Goal: Task Accomplishment & Management: Complete application form

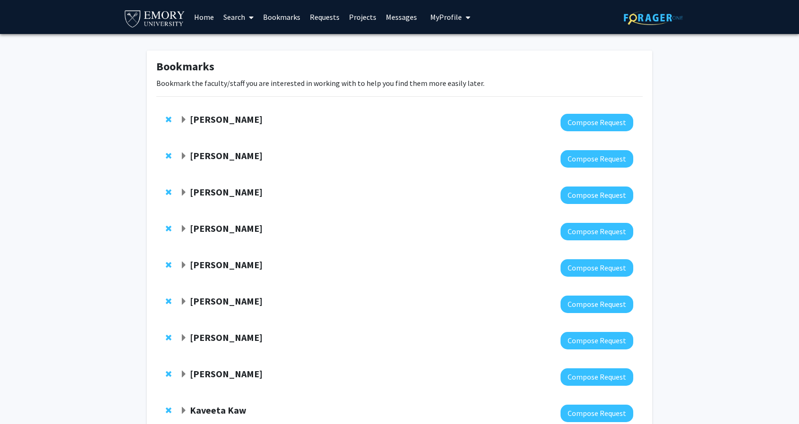
click at [213, 155] on strong "[PERSON_NAME]" at bounding box center [226, 156] width 73 height 12
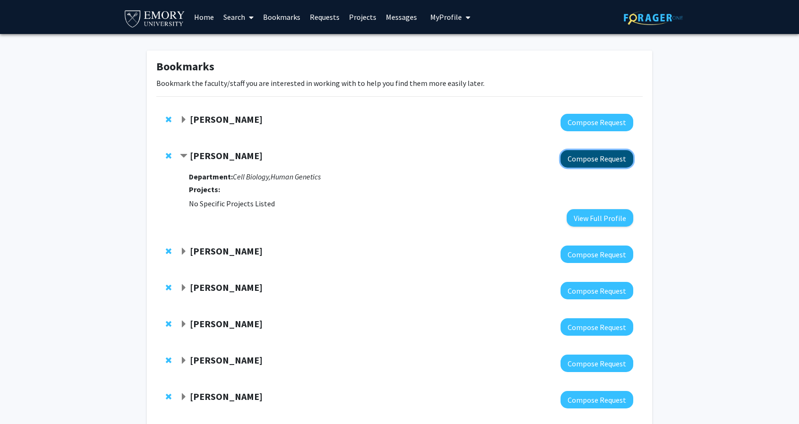
click at [588, 160] on button "Compose Request" at bounding box center [597, 158] width 73 height 17
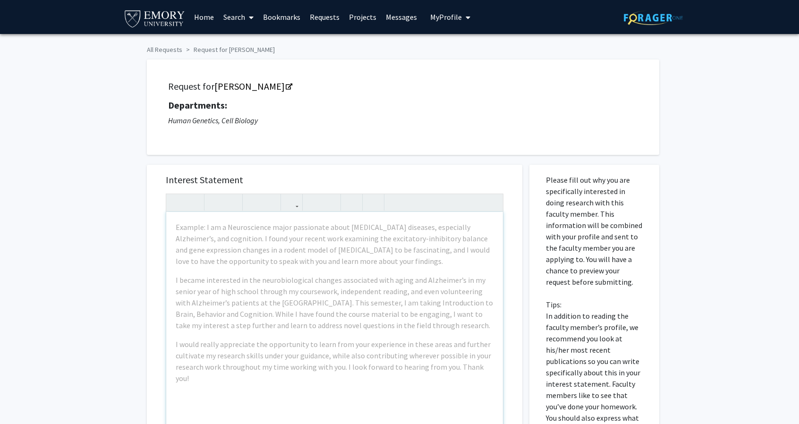
click at [210, 221] on div "Example: I am a Neuroscience major passionate about [MEDICAL_DATA] diseases, es…" at bounding box center [334, 320] width 337 height 217
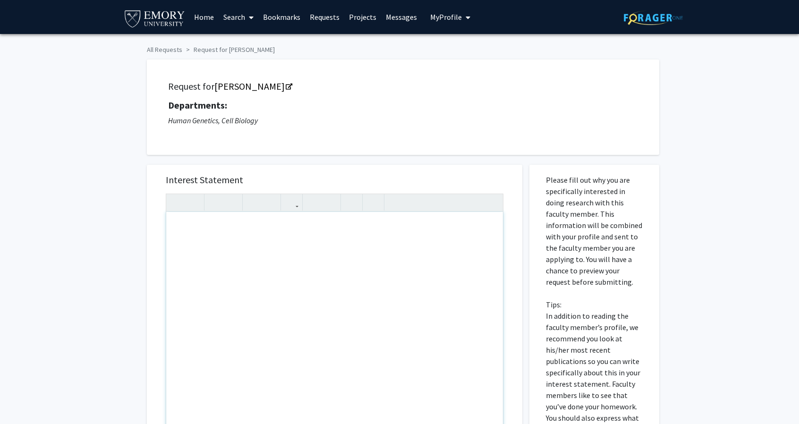
paste div "Note to users with screen readers: Please press Alt+0 or Option+0 to deactivate…"
type textarea "<l>Ip Do. Sit, </a> <c>Adip el Seddoe Tem, i utlabor etdolorem al eni Adm-Venia…"
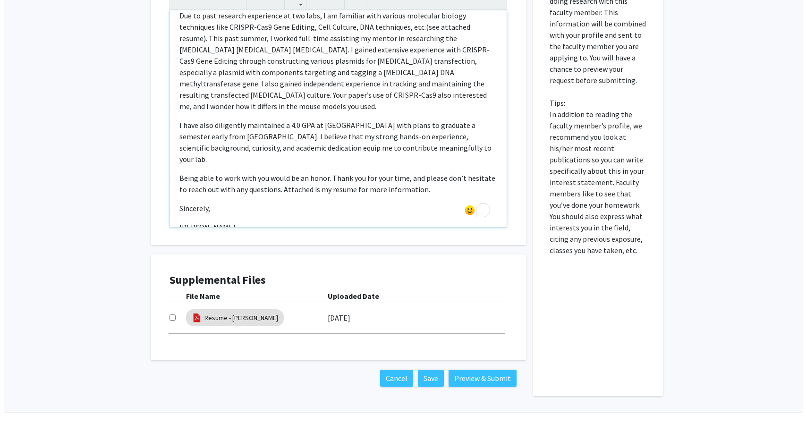
scroll to position [202, 0]
click at [169, 317] on input "checkbox" at bounding box center [169, 317] width 6 height 6
checkbox input "true"
click at [227, 321] on link "Resume - [PERSON_NAME]" at bounding box center [238, 318] width 74 height 10
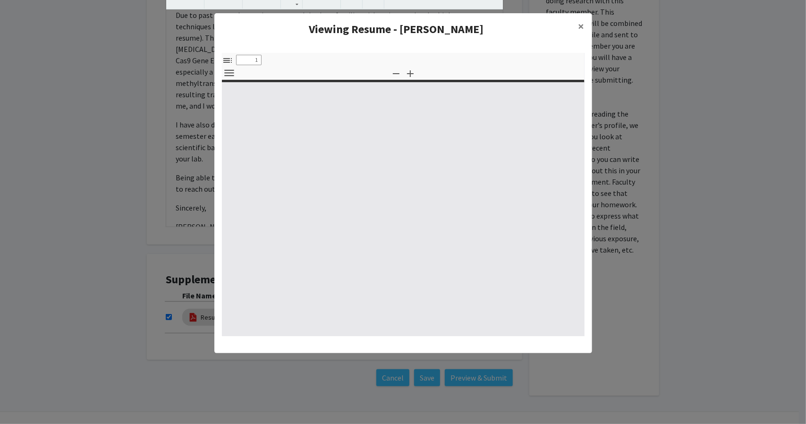
type input "0"
select select "custom"
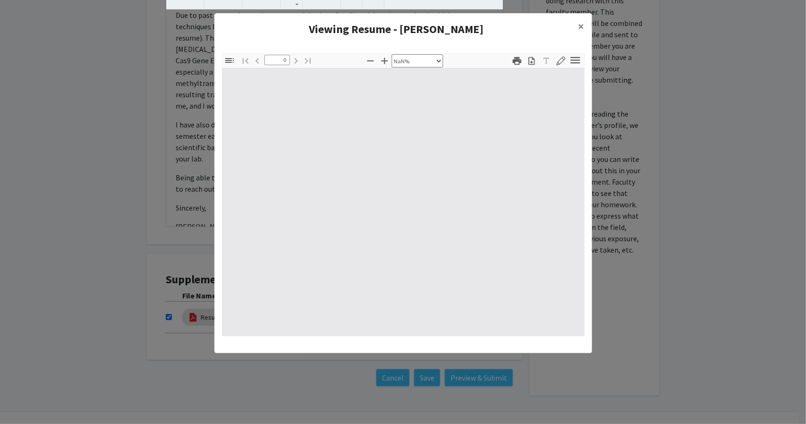
type input "1"
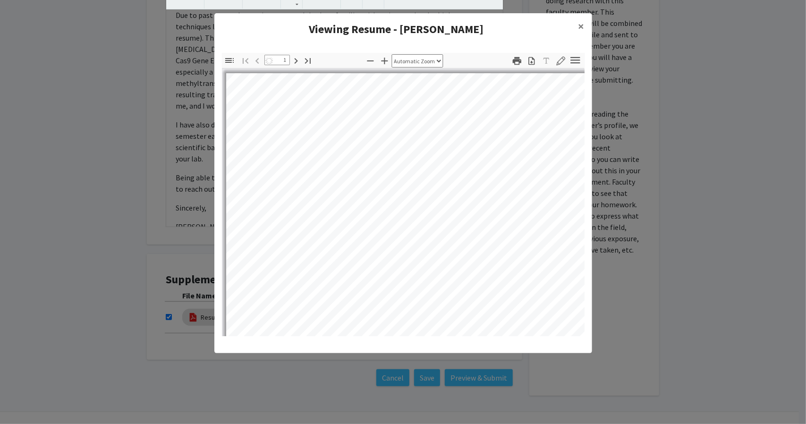
select select "auto"
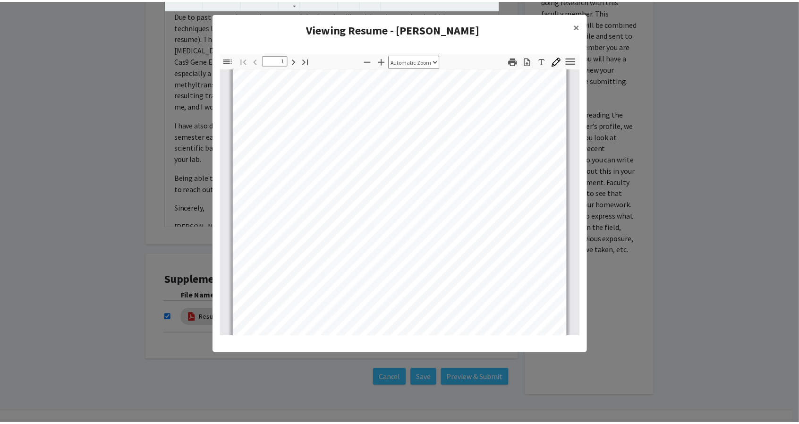
scroll to position [145, 0]
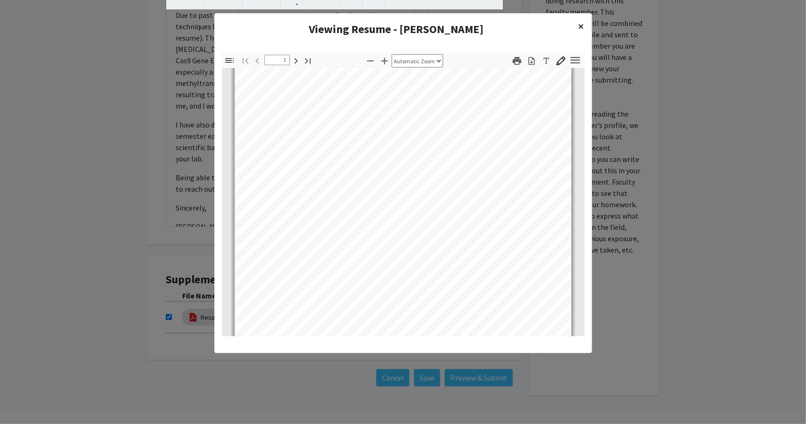
click at [581, 20] on span "×" at bounding box center [582, 26] width 6 height 15
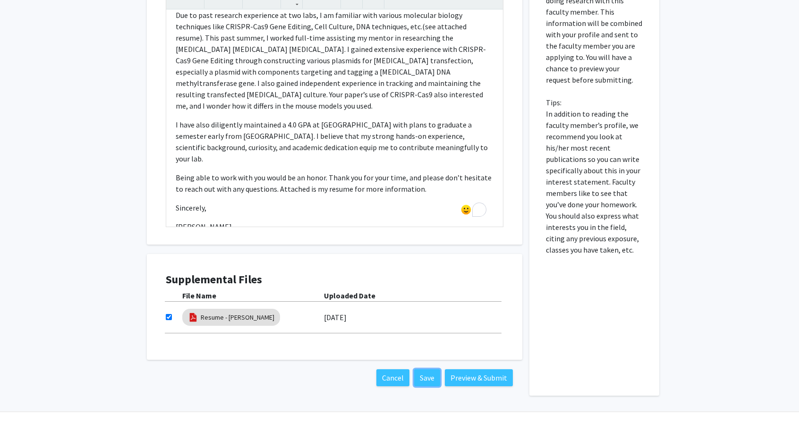
drag, startPoint x: 435, startPoint y: 378, endPoint x: 484, endPoint y: 408, distance: 56.4
click at [484, 408] on div "All Requests Request for [PERSON_NAME] Request for [PERSON_NAME] Departments: H…" at bounding box center [399, 124] width 799 height 585
click at [295, 344] on div "Supplemental Files File Name Uploaded Date Resume - [PERSON_NAME] [DATE]" at bounding box center [334, 307] width 357 height 87
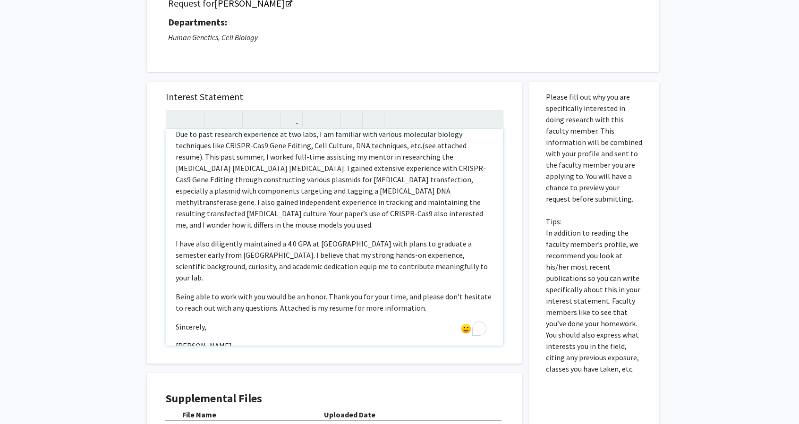
scroll to position [90, 0]
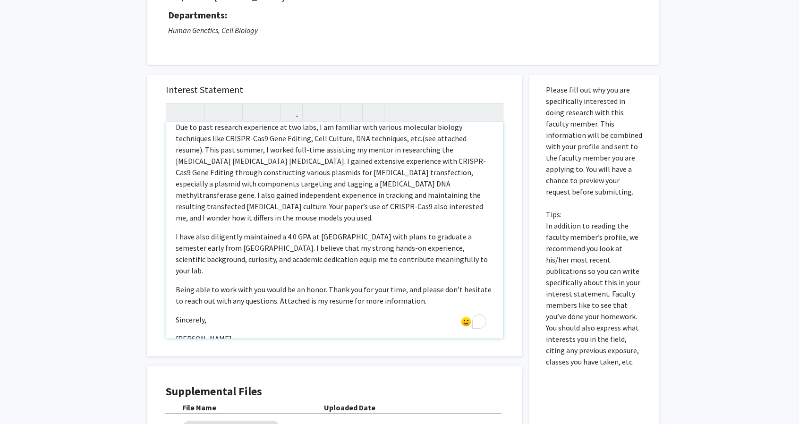
click at [241, 308] on div "Hi [PERSON_NAME],   This is [PERSON_NAME], a current sophomore on the Pre-Nur…" at bounding box center [334, 230] width 337 height 217
click at [220, 307] on div "Hi [PERSON_NAME],   This is [PERSON_NAME], a current sophomore on the Pre-Nur…" at bounding box center [334, 230] width 337 height 217
click at [176, 333] on p "[PERSON_NAME]" at bounding box center [335, 338] width 318 height 11
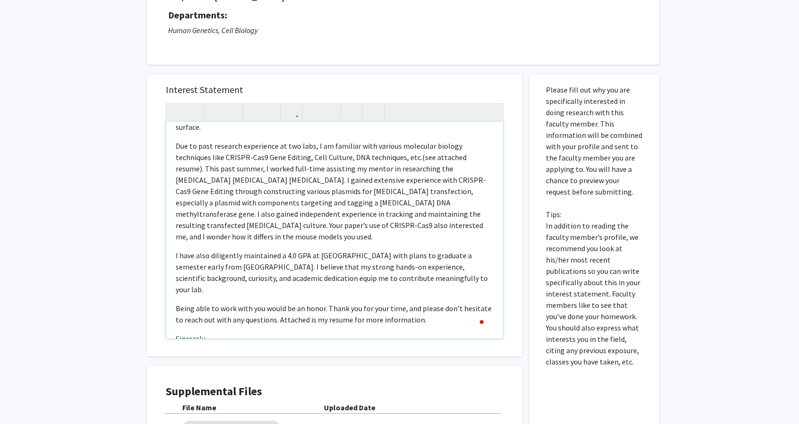
scroll to position [180, 0]
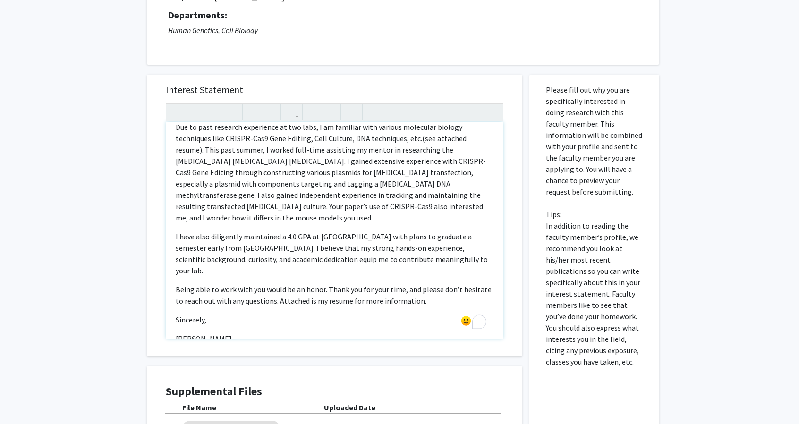
click at [254, 286] on div "Hi [PERSON_NAME],   This is [PERSON_NAME], a current sophomore on the Pre-Nur…" at bounding box center [334, 230] width 337 height 217
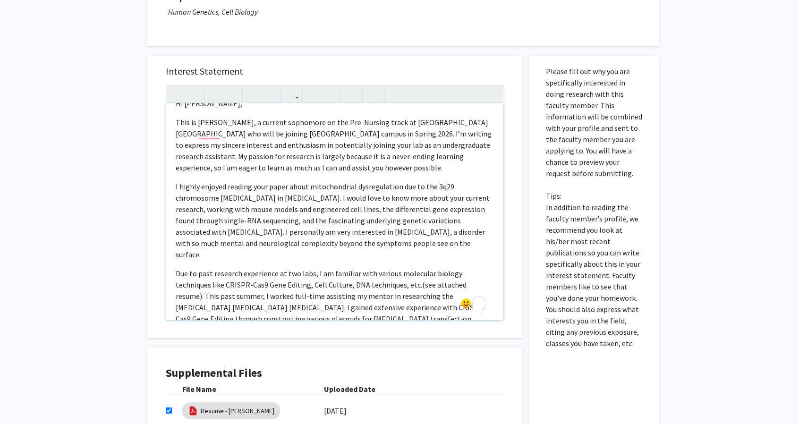
scroll to position [0, 0]
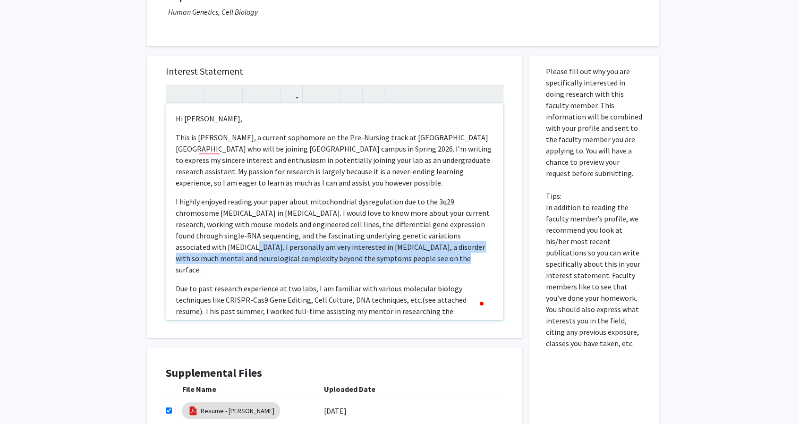
drag, startPoint x: 430, startPoint y: 259, endPoint x: 222, endPoint y: 245, distance: 208.3
click at [222, 245] on p "I highly enjoyed reading your paper about mitochondrial dysregulation due to th…" at bounding box center [335, 235] width 318 height 79
copy p "I personally am very interested in [MEDICAL_DATA], a disorder with so much ment…"
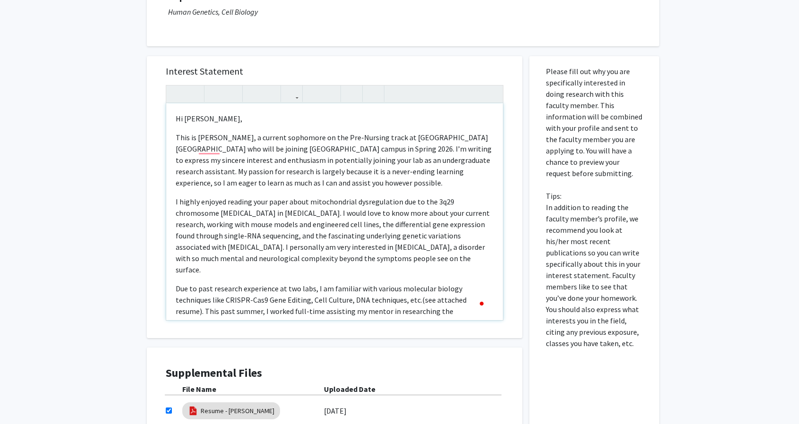
click at [302, 217] on p "I highly enjoyed reading your paper about mitochondrial dysregulation due to th…" at bounding box center [335, 235] width 318 height 79
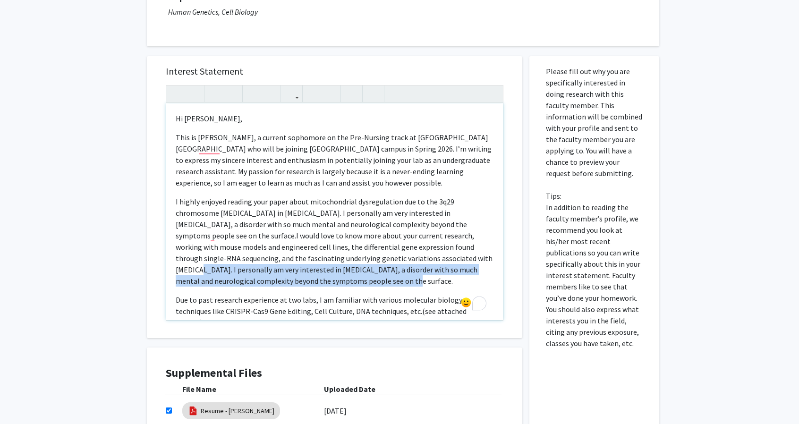
drag, startPoint x: 354, startPoint y: 278, endPoint x: 428, endPoint y: 258, distance: 76.4
click at [428, 258] on p "I highly enjoyed reading your paper about mitochondrial dysregulation due to th…" at bounding box center [335, 241] width 318 height 91
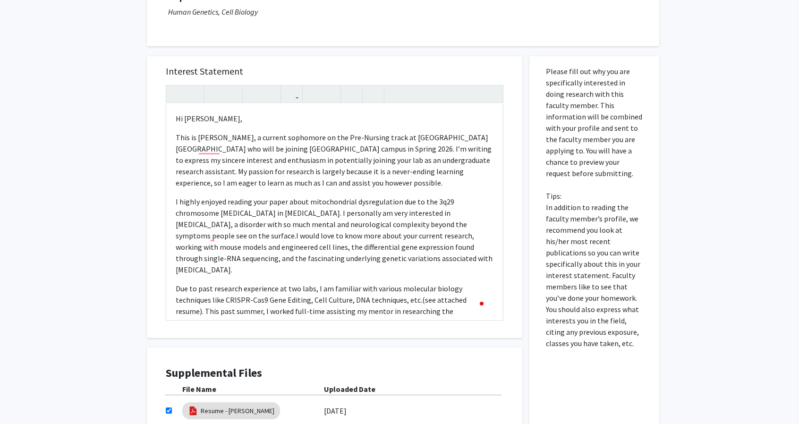
click at [719, 202] on div "All Requests Request for [PERSON_NAME] Request for [PERSON_NAME] Departments: H…" at bounding box center [399, 217] width 799 height 585
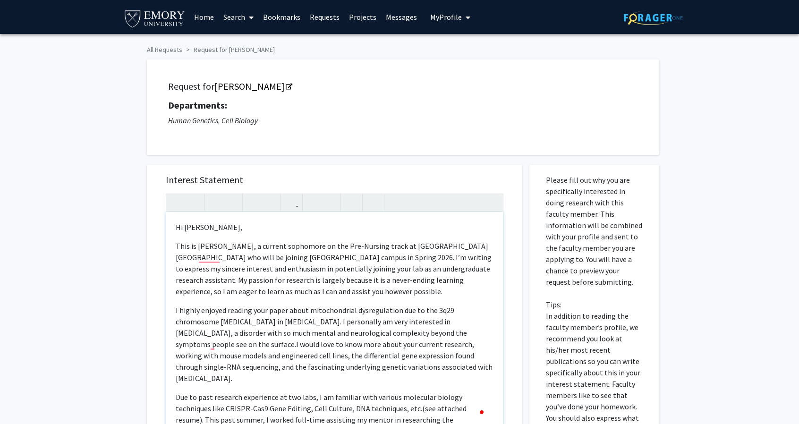
click at [183, 226] on p "Hi [PERSON_NAME]," at bounding box center [335, 227] width 318 height 11
type textarea "<l>Ipsu Do. Sit, </a> <c>Adip el Seddoe Tem, i utlabor etdolorem al eni Adm-Ven…"
click at [113, 256] on div "All Requests Request for [PERSON_NAME] Request for [PERSON_NAME] Departments: H…" at bounding box center [399, 326] width 799 height 585
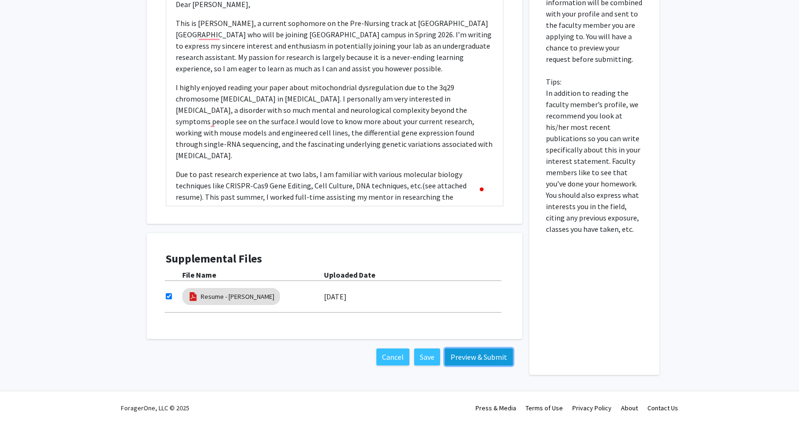
click at [495, 353] on button "Preview & Submit" at bounding box center [479, 357] width 68 height 17
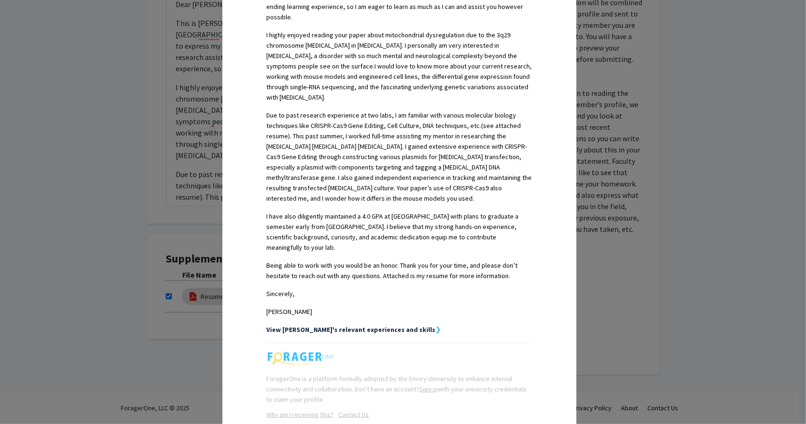
scroll to position [348, 0]
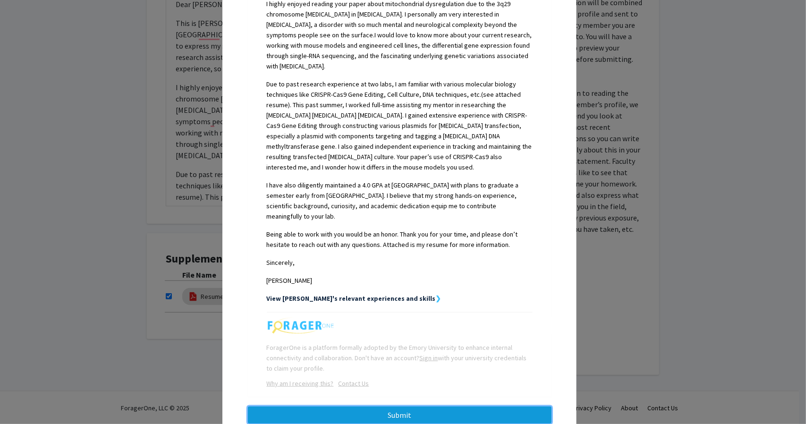
click at [404, 407] on button "Submit" at bounding box center [400, 415] width 304 height 17
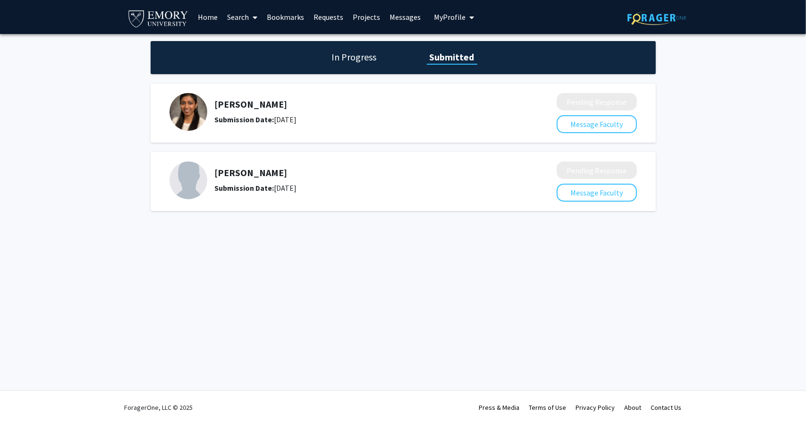
click at [284, 20] on link "Bookmarks" at bounding box center [285, 16] width 47 height 33
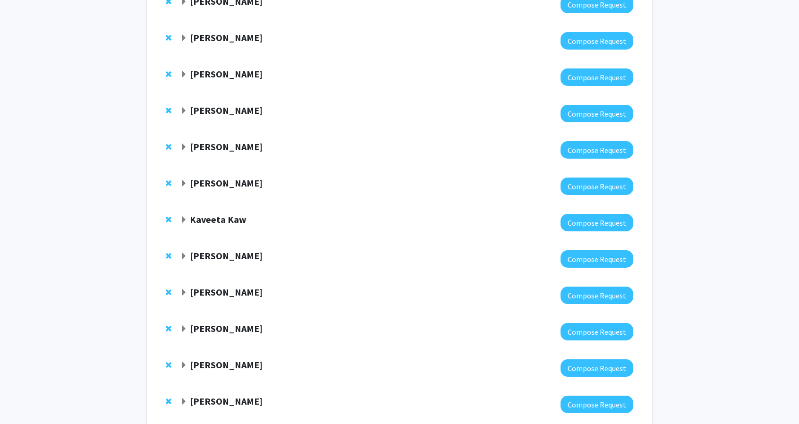
scroll to position [344, 0]
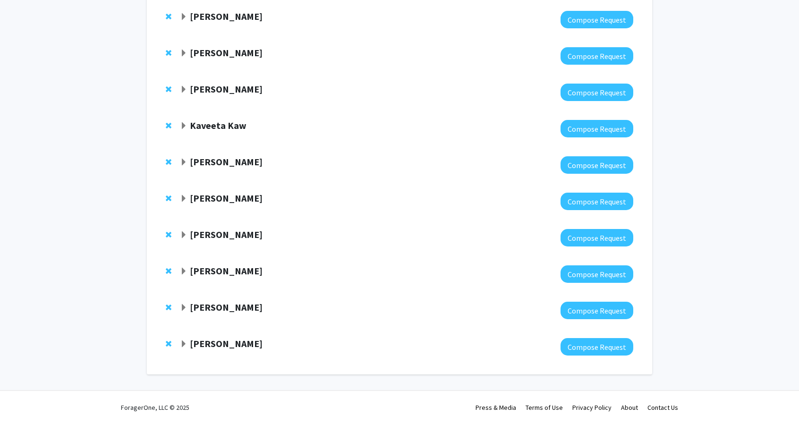
click at [219, 238] on strong "[PERSON_NAME]" at bounding box center [226, 235] width 73 height 12
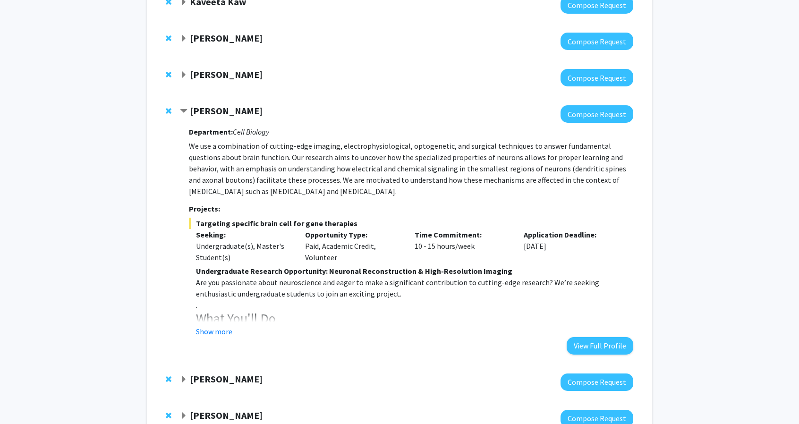
scroll to position [470, 0]
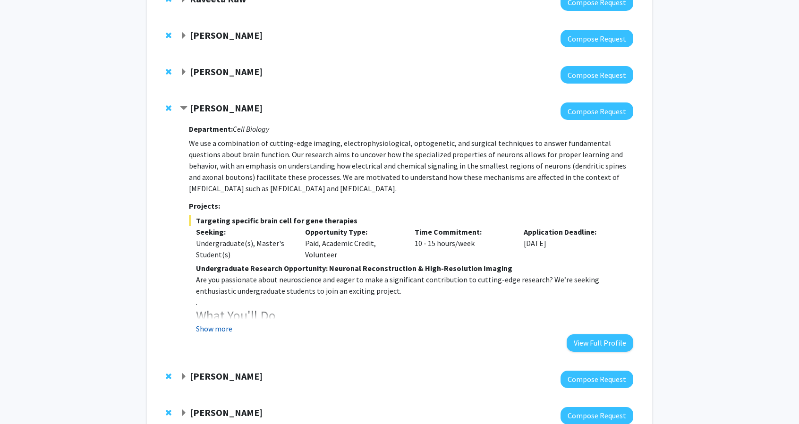
click at [225, 330] on button "Show more" at bounding box center [214, 328] width 36 height 11
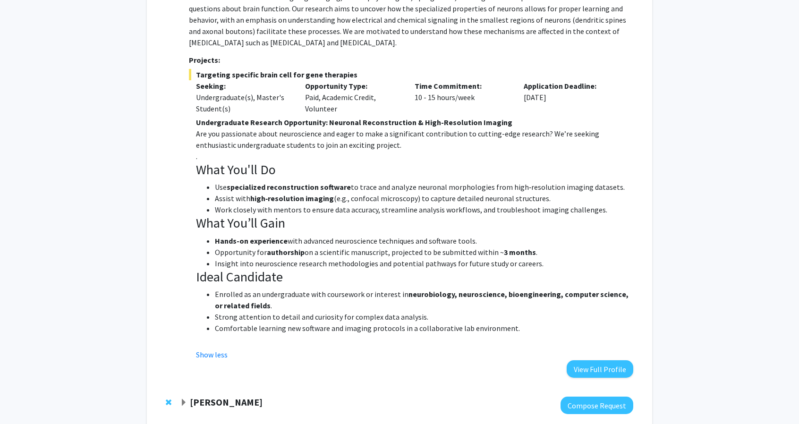
scroll to position [748, 0]
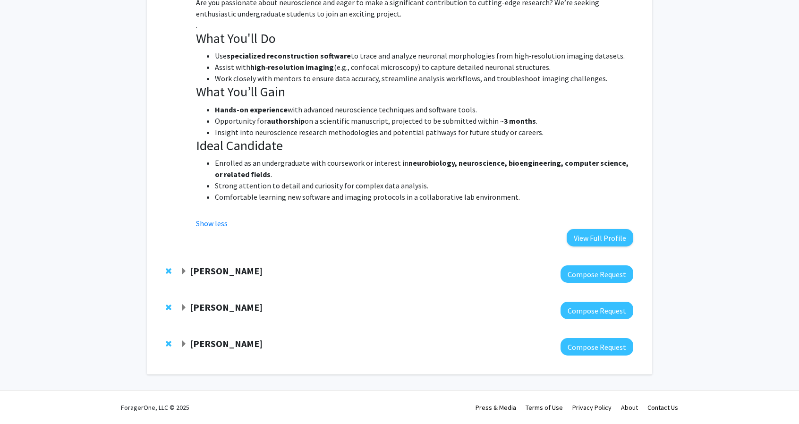
click at [232, 271] on strong "[PERSON_NAME]" at bounding box center [226, 271] width 73 height 12
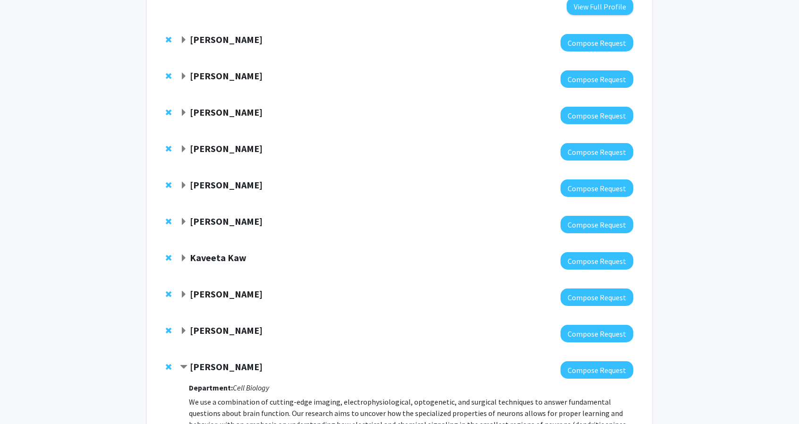
scroll to position [0, 0]
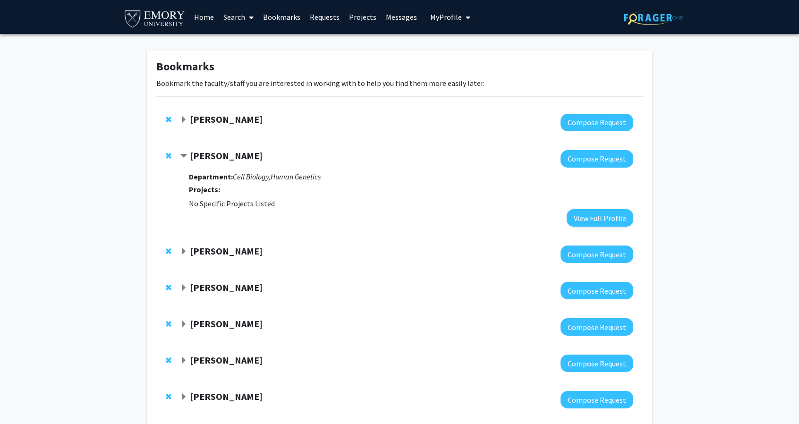
click at [227, 18] on link "Search" at bounding box center [239, 16] width 40 height 33
click at [253, 48] on span "Faculty/Staff" at bounding box center [253, 43] width 69 height 19
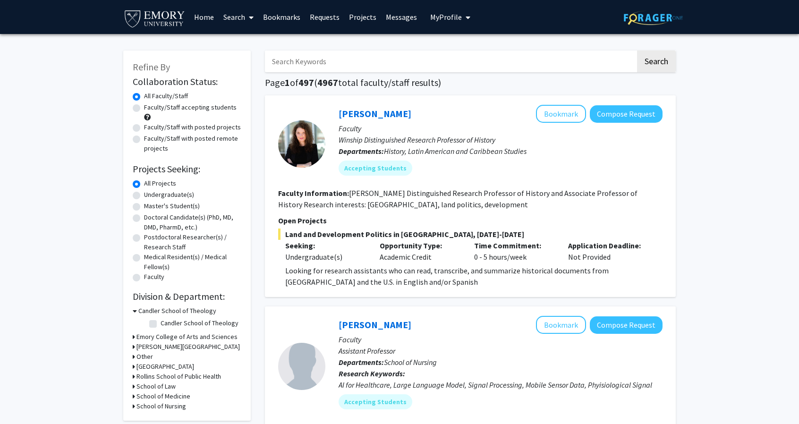
click at [179, 109] on label "Faculty/Staff accepting students" at bounding box center [190, 107] width 93 height 10
click at [150, 109] on input "Faculty/Staff accepting students" at bounding box center [147, 105] width 6 height 6
radio input "true"
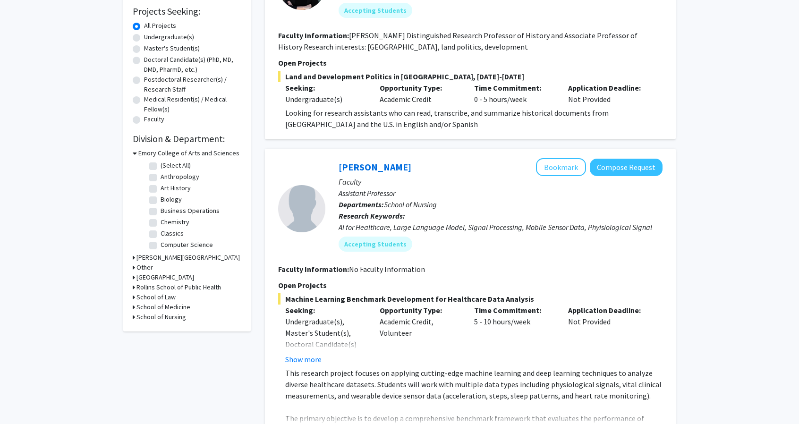
scroll to position [160, 0]
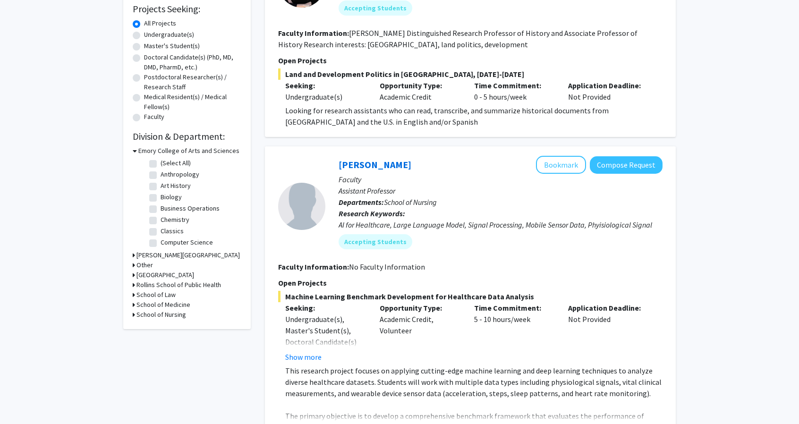
click at [161, 196] on label "Biology" at bounding box center [171, 197] width 21 height 10
click at [161, 196] on input "Biology" at bounding box center [164, 195] width 6 height 6
checkbox input "true"
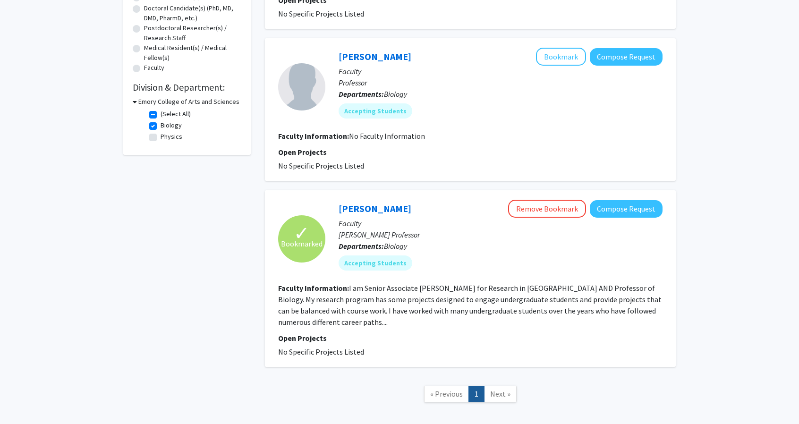
scroll to position [210, 0]
click at [367, 205] on link "[PERSON_NAME]" at bounding box center [375, 208] width 73 height 12
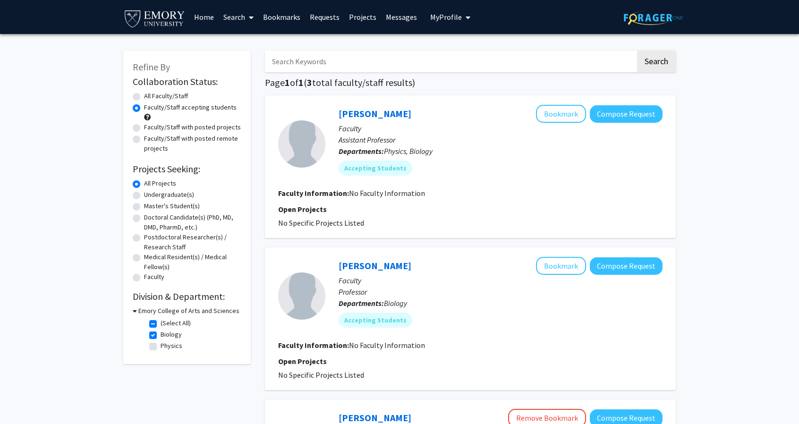
click at [161, 335] on label "Biology" at bounding box center [171, 335] width 21 height 10
click at [161, 335] on input "Biology" at bounding box center [164, 333] width 6 height 6
checkbox input "false"
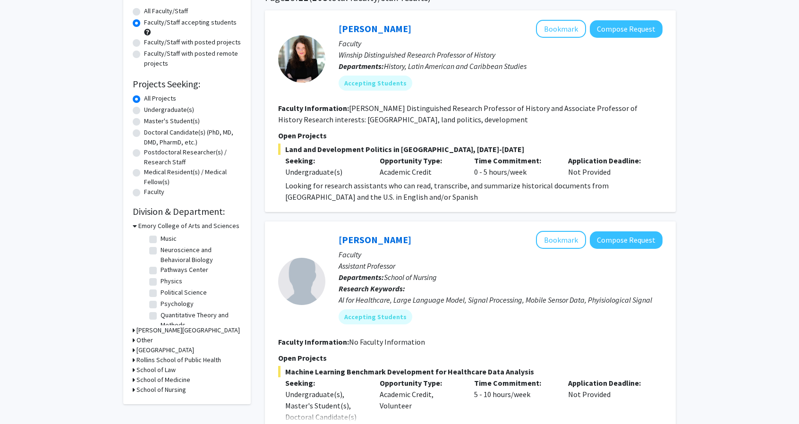
scroll to position [270, 0]
click at [161, 254] on label "Neuroscience and Behavioral Biology" at bounding box center [200, 257] width 78 height 20
click at [161, 253] on input "Neuroscience and Behavioral Biology" at bounding box center [164, 250] width 6 height 6
checkbox input "true"
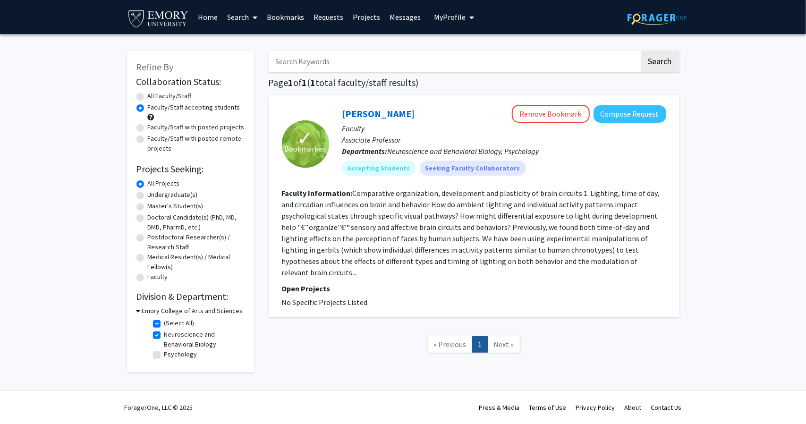
click at [164, 335] on label "Neuroscience and Behavioral Biology" at bounding box center [203, 340] width 78 height 20
click at [164, 335] on input "Neuroscience and Behavioral Biology" at bounding box center [167, 333] width 6 height 6
checkbox input "false"
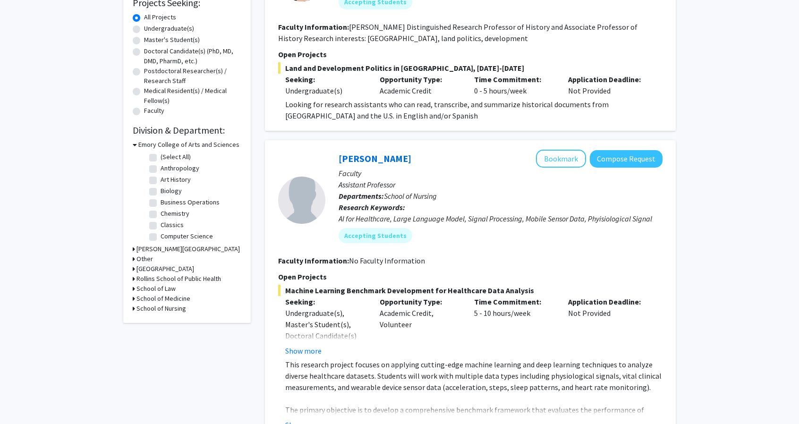
scroll to position [173, 0]
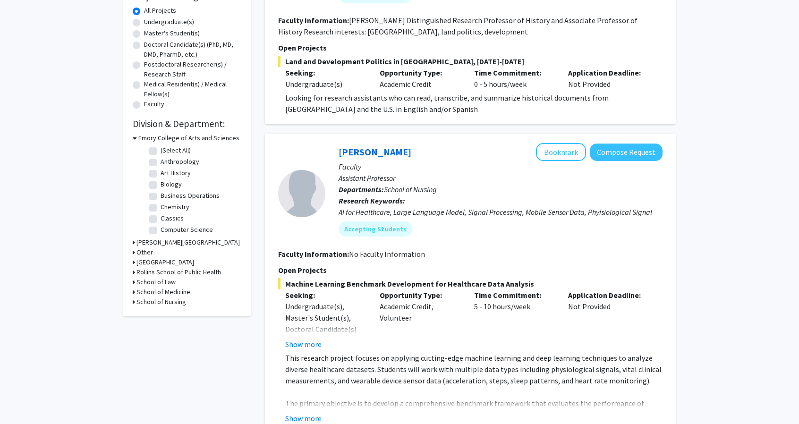
click at [172, 292] on h3 "School of Medicine" at bounding box center [163, 292] width 54 height 10
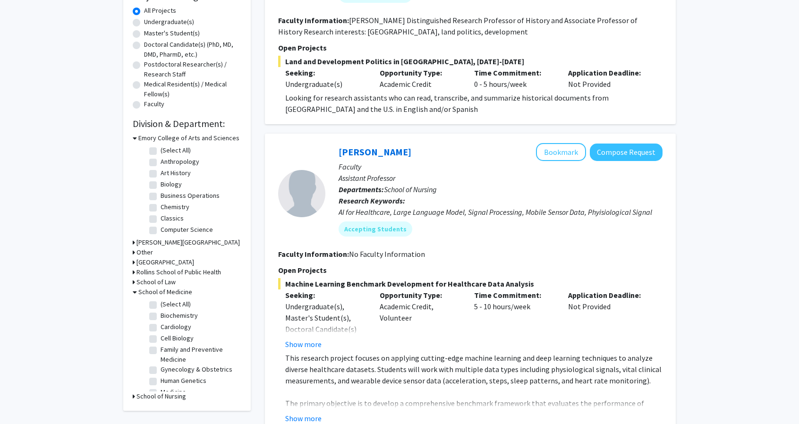
click at [161, 307] on label "(Select All)" at bounding box center [176, 304] width 30 height 10
click at [161, 306] on input "(Select All)" at bounding box center [164, 302] width 6 height 6
checkbox input "true"
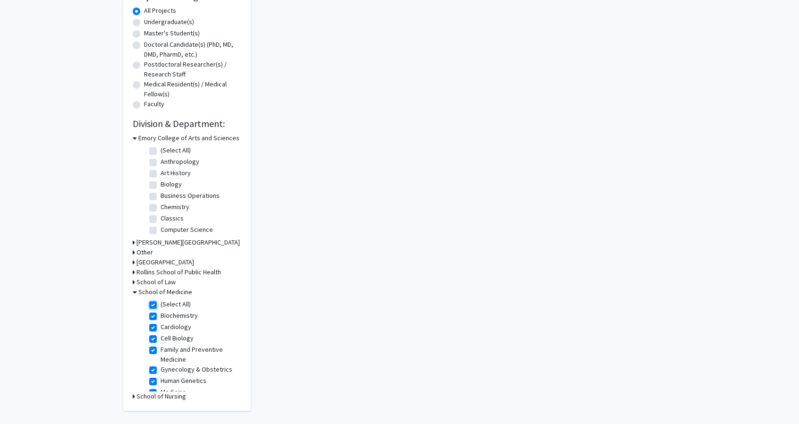
checkbox input "true"
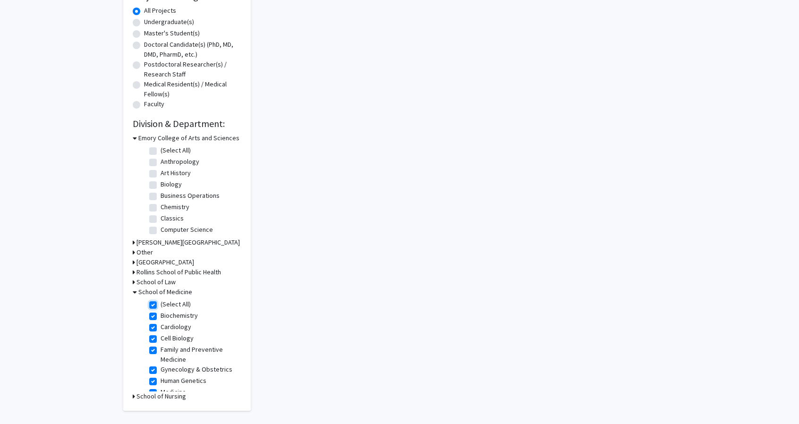
checkbox input "true"
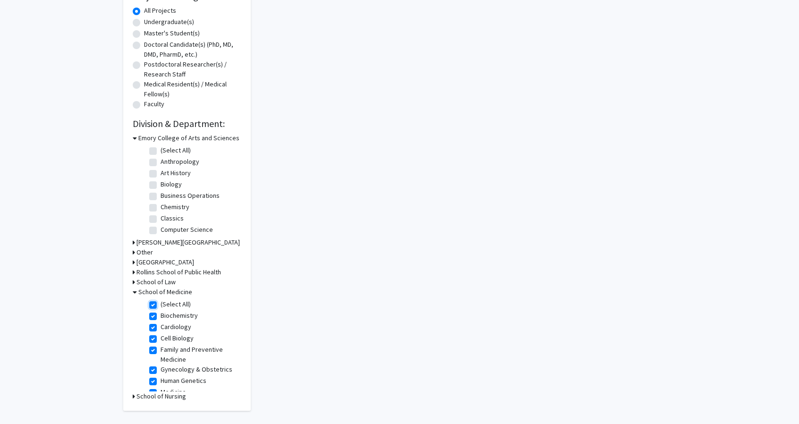
checkbox input "true"
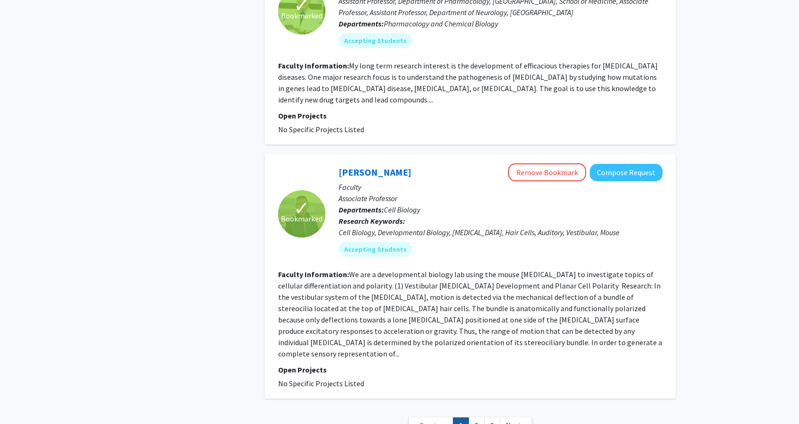
scroll to position [2080, 0]
click at [514, 420] on span "Next »" at bounding box center [516, 424] width 20 height 9
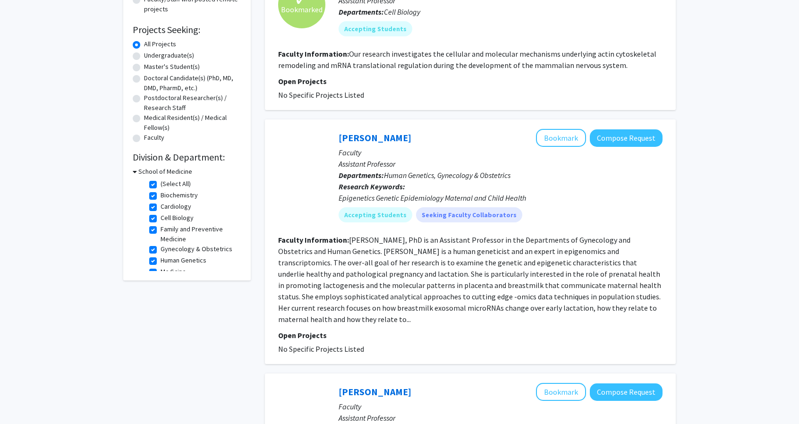
scroll to position [142, 0]
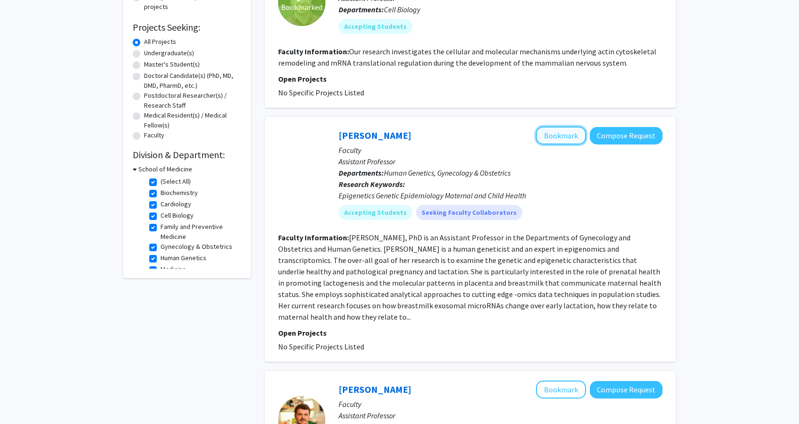
click at [567, 137] on button "Bookmark" at bounding box center [561, 136] width 50 height 18
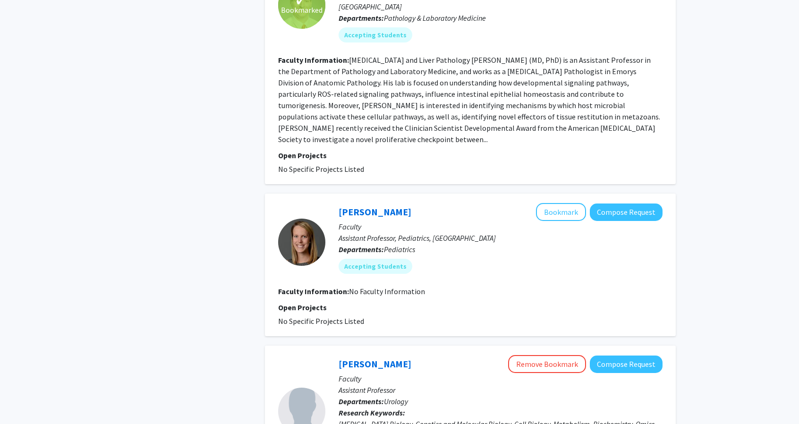
scroll to position [923, 0]
click at [359, 205] on link "[PERSON_NAME]" at bounding box center [375, 211] width 73 height 12
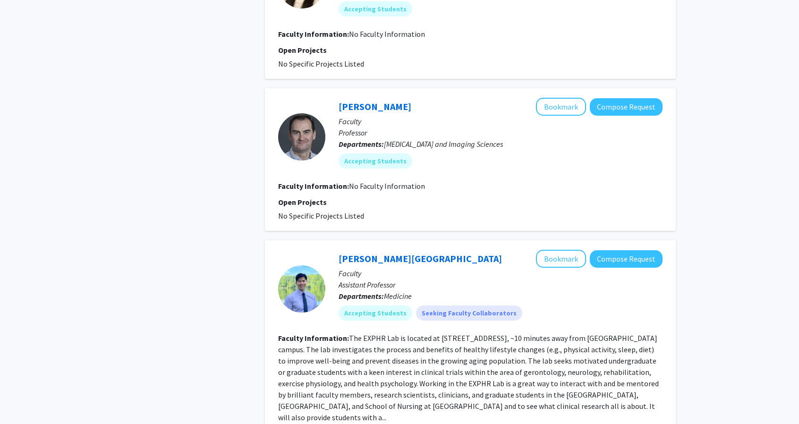
scroll to position [1695, 0]
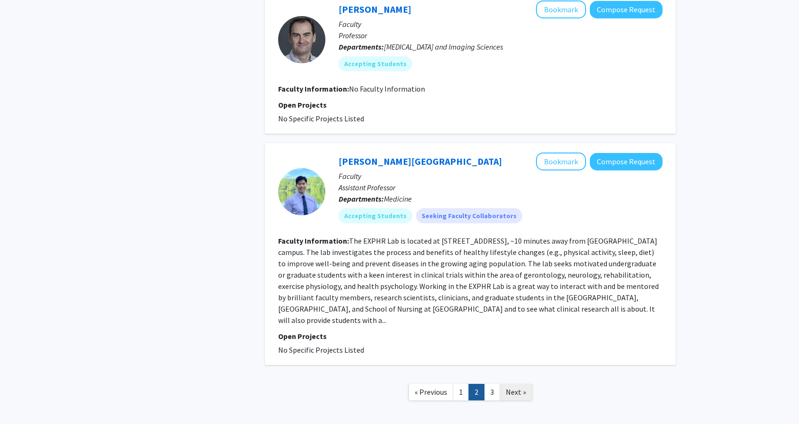
click at [515, 387] on span "Next »" at bounding box center [516, 391] width 20 height 9
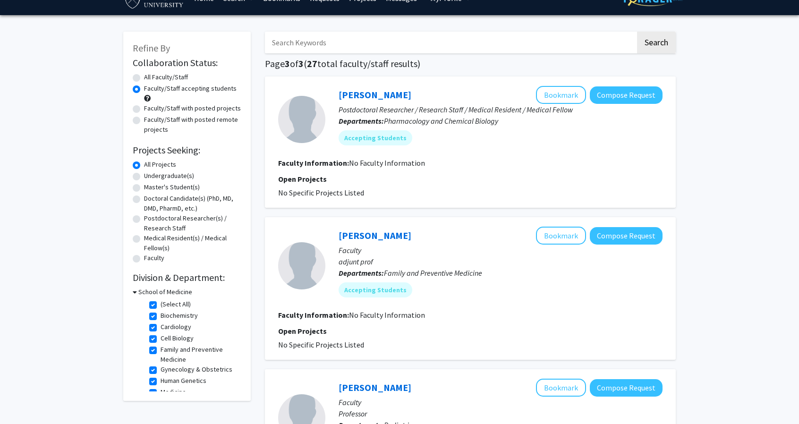
scroll to position [50, 0]
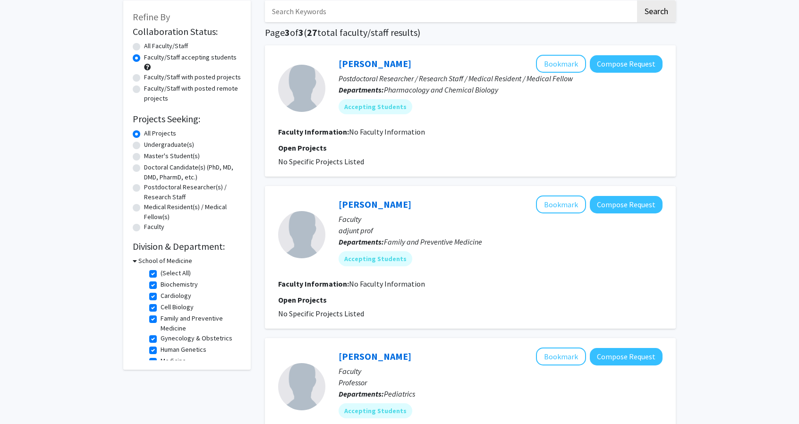
click at [161, 271] on label "(Select All)" at bounding box center [176, 273] width 30 height 10
click at [161, 271] on input "(Select All)" at bounding box center [164, 271] width 6 height 6
checkbox input "false"
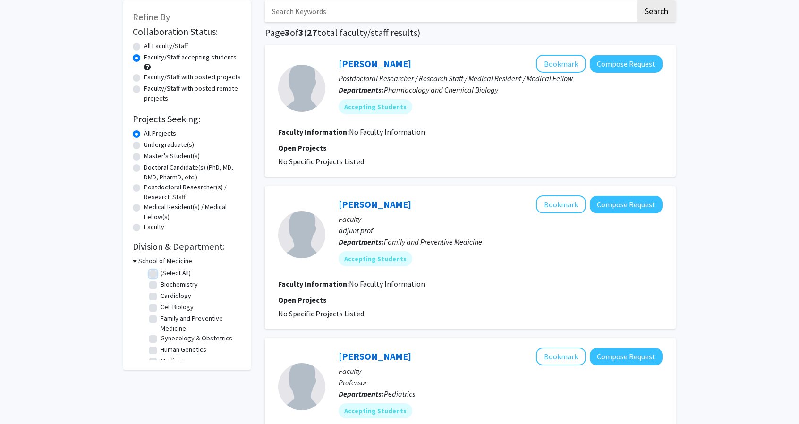
checkbox input "false"
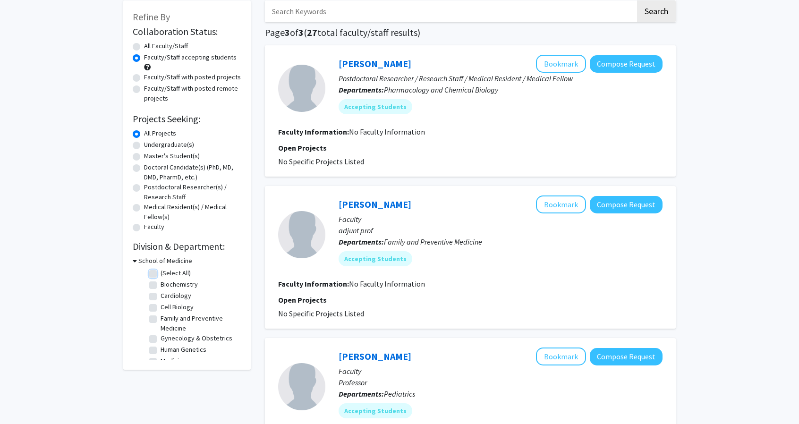
checkbox input "false"
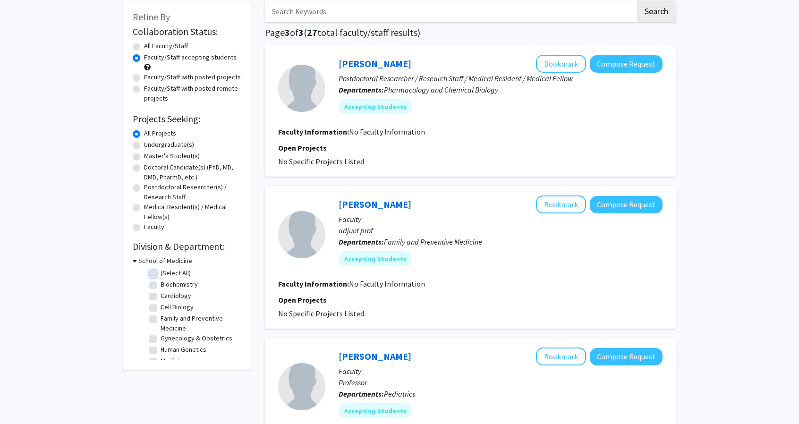
checkbox input "false"
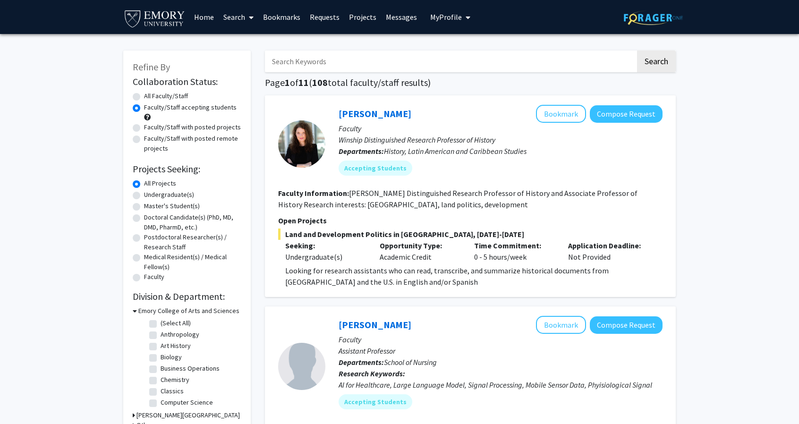
scroll to position [107, 0]
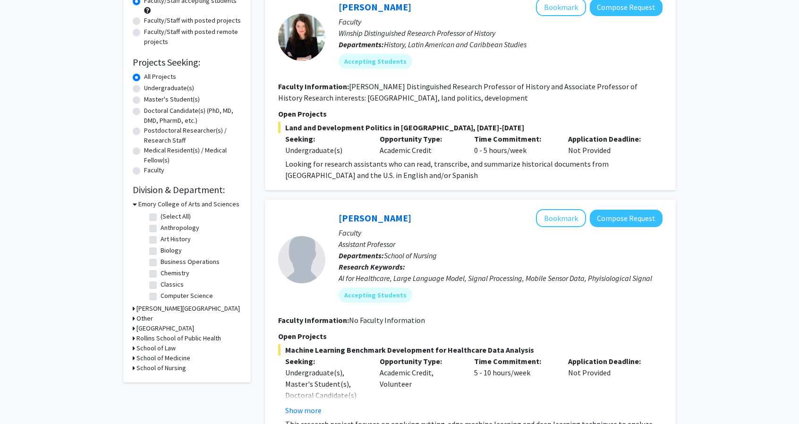
click at [160, 368] on h3 "School of Nursing" at bounding box center [161, 368] width 50 height 10
click at [157, 382] on fg-checkbox "School of Nursing School of Nursing" at bounding box center [194, 380] width 90 height 11
click at [161, 382] on label "School of Nursing" at bounding box center [186, 380] width 50 height 10
click at [161, 382] on input "School of Nursing" at bounding box center [164, 378] width 6 height 6
checkbox input "true"
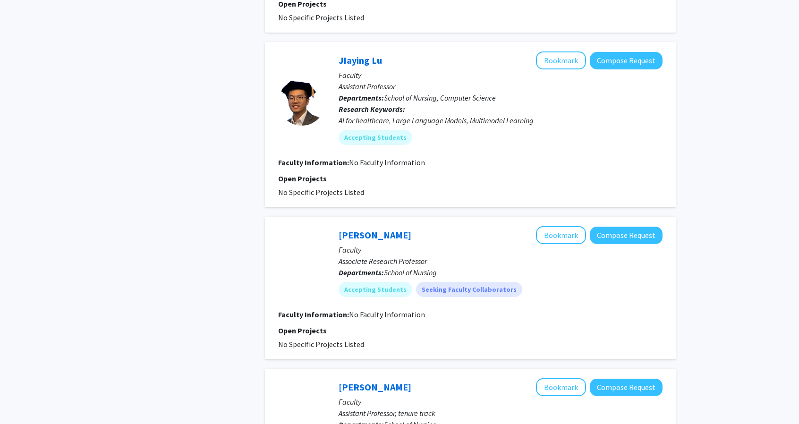
scroll to position [941, 0]
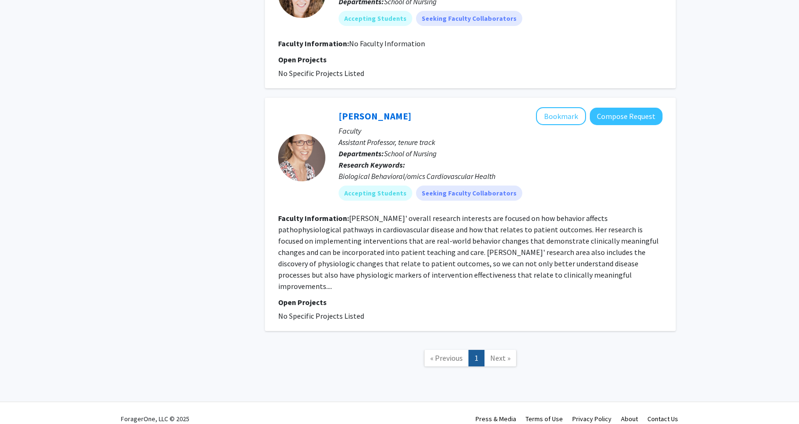
click at [376, 236] on fg-read-more "[PERSON_NAME]' overall research interests are focused on how behavior affects p…" at bounding box center [468, 251] width 381 height 77
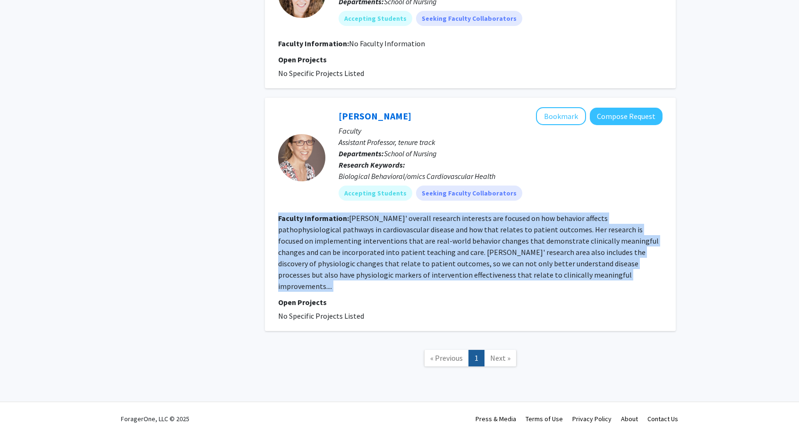
drag, startPoint x: 376, startPoint y: 236, endPoint x: 417, endPoint y: 247, distance: 42.8
click at [417, 247] on section "Faculty Information: [PERSON_NAME]' overall research interests are focused on h…" at bounding box center [470, 252] width 384 height 79
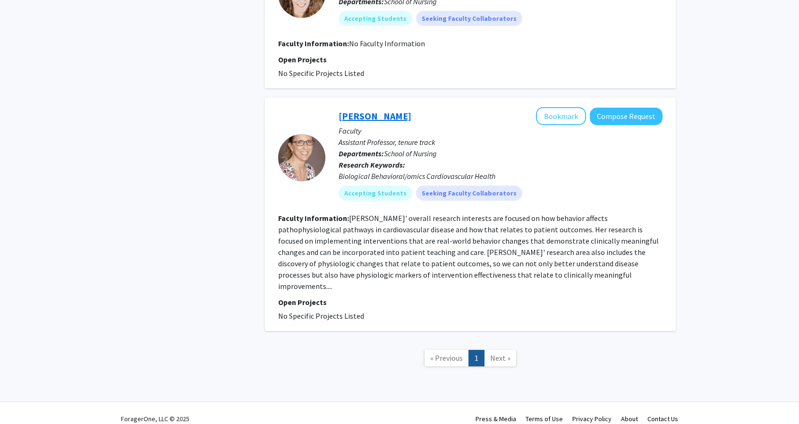
click at [384, 114] on link "[PERSON_NAME]" at bounding box center [375, 116] width 73 height 12
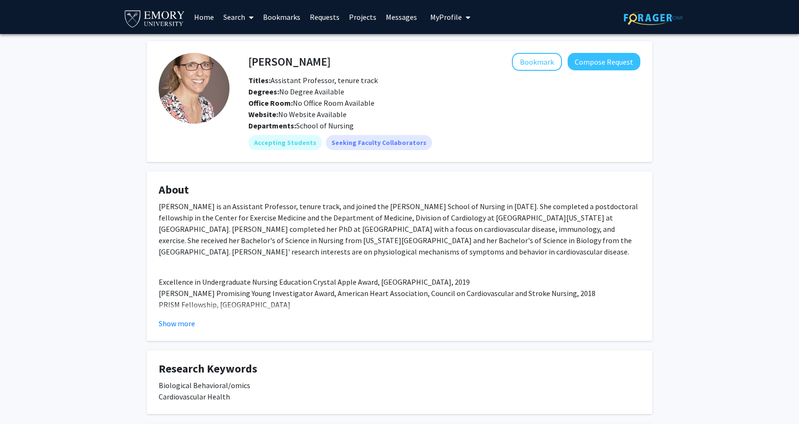
scroll to position [6, 0]
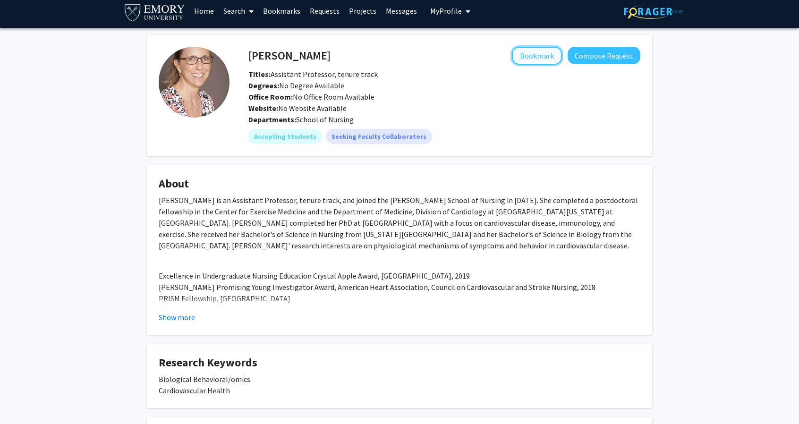
click at [545, 52] on button "Bookmark" at bounding box center [537, 56] width 50 height 18
click at [604, 51] on button "Compose Request" at bounding box center [604, 55] width 73 height 17
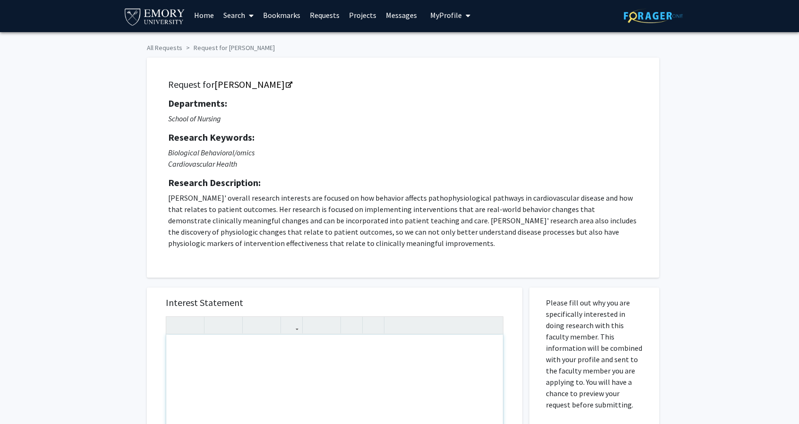
paste div "To enrich screen reader interactions, please activate Accessibility in Grammarl…"
type textarea "<l>Ipsu Do. Sitam, </c> <a>E se Doeius Tem, i utlabor etdolorem al eni Adm-Veni…"
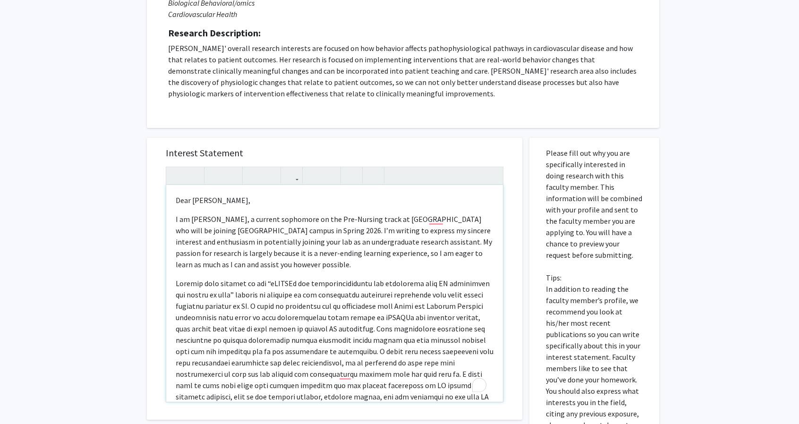
scroll to position [155, 0]
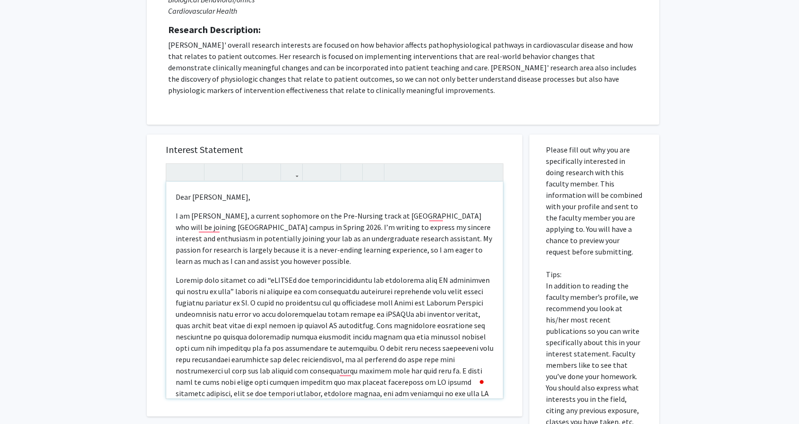
click at [187, 216] on p "I am [PERSON_NAME], a current sophomore on the Pre-Nursing track at [GEOGRAPHIC…" at bounding box center [335, 238] width 318 height 57
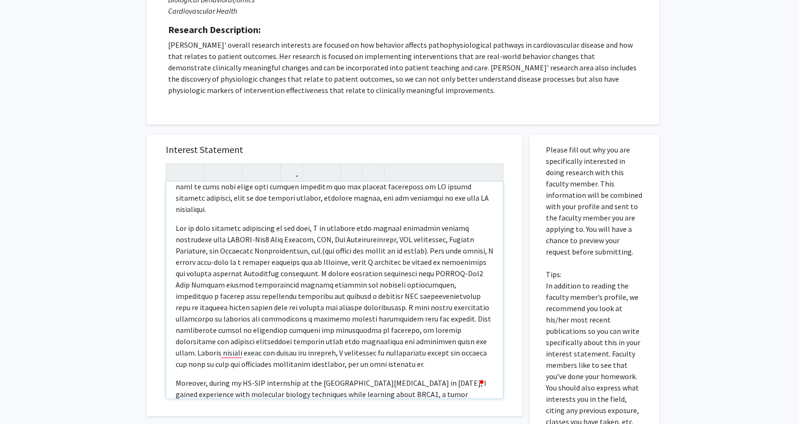
scroll to position [196, 0]
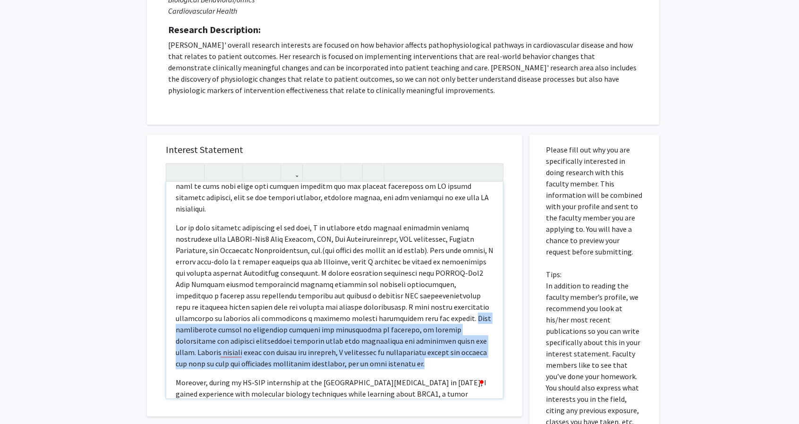
drag, startPoint x: 320, startPoint y: 354, endPoint x: 365, endPoint y: 309, distance: 62.8
click at [365, 309] on p "To enrich screen reader interactions, please activate Accessibility in Grammarl…" at bounding box center [335, 295] width 318 height 147
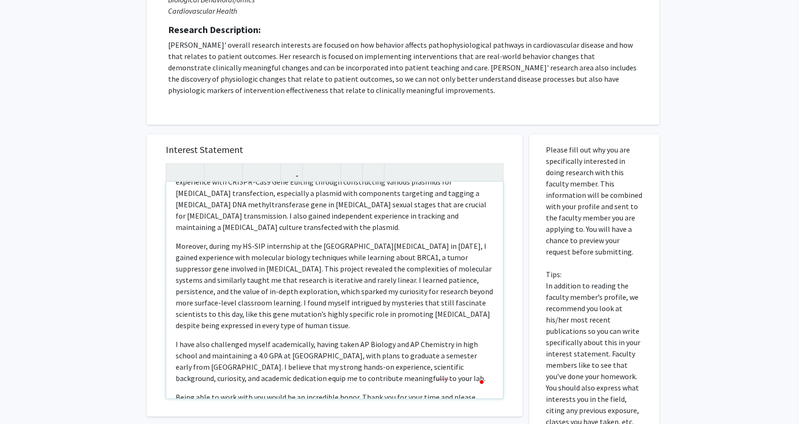
scroll to position [0, 0]
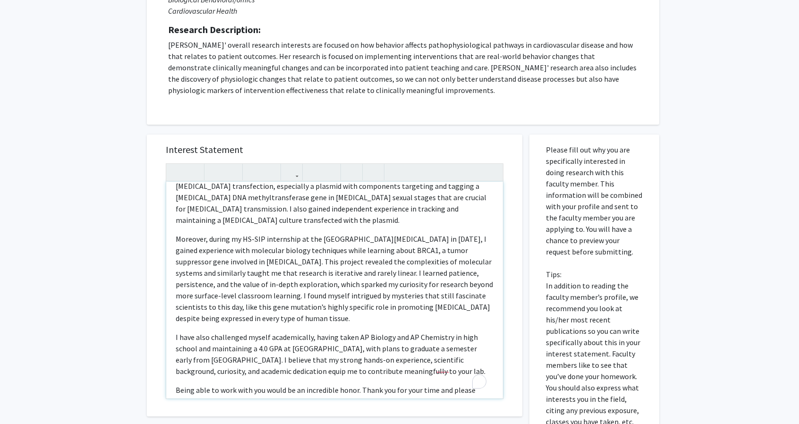
click at [277, 391] on div "Dear [PERSON_NAME],   This is [PERSON_NAME], a current sophomore on the Pre-N…" at bounding box center [334, 290] width 337 height 217
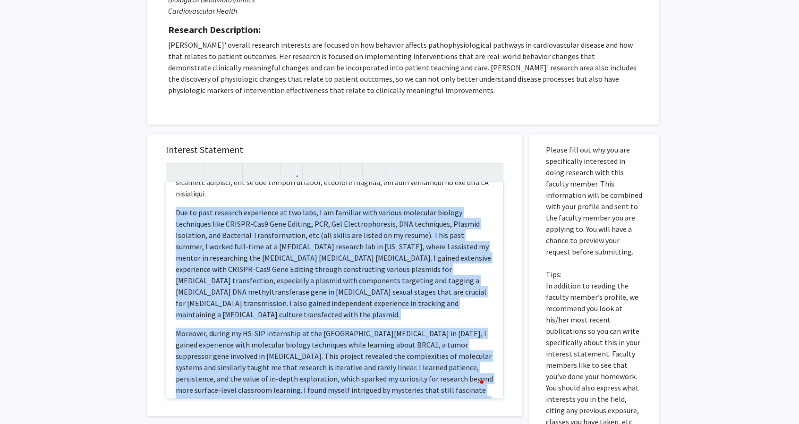
drag, startPoint x: 241, startPoint y: 362, endPoint x: 172, endPoint y: 203, distance: 173.6
click at [172, 203] on div "Dear [PERSON_NAME],   This is [PERSON_NAME], a current sophomore on the Pre-N…" at bounding box center [334, 290] width 337 height 217
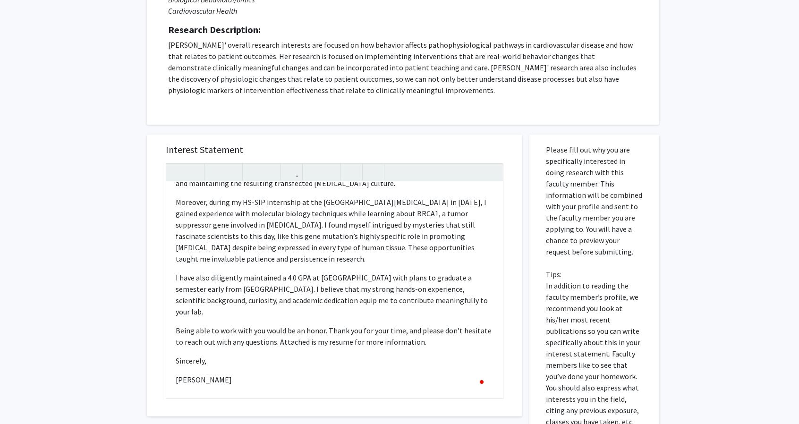
click at [136, 313] on div "All Requests Request for [PERSON_NAME] Request for [PERSON_NAME] Departments: S…" at bounding box center [399, 234] width 799 height 710
click at [198, 383] on div "Dear [PERSON_NAME],   This is [PERSON_NAME], a current sophomore on the Pre-N…" at bounding box center [334, 290] width 337 height 217
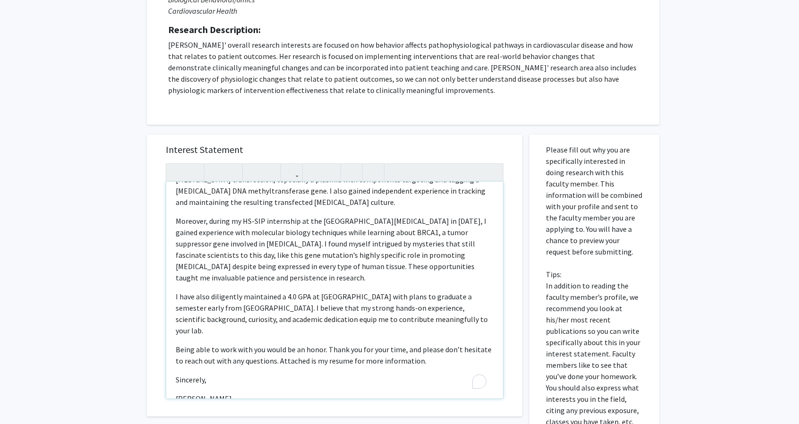
type textarea "<l>Ipsu Do. Sitam, </c> <a>Elit se Doeius Tem, i utlabor etdolorem al eni Adm-V…"
click at [198, 383] on div "Dear [PERSON_NAME],   This is [PERSON_NAME], a current sophomore on the Pre-N…" at bounding box center [334, 290] width 337 height 217
click at [113, 303] on div "All Requests Request for [PERSON_NAME] Request for [PERSON_NAME] Departments: S…" at bounding box center [399, 234] width 799 height 710
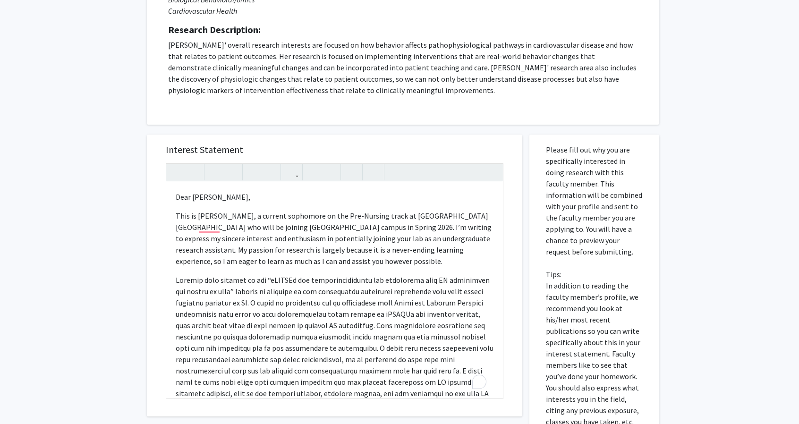
click at [87, 261] on div "All Requests Request for [PERSON_NAME] Request for [PERSON_NAME] Departments: S…" at bounding box center [399, 234] width 799 height 710
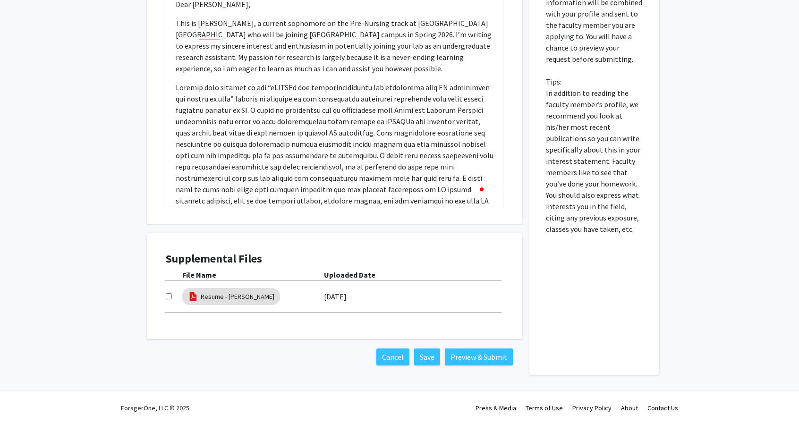
click at [168, 296] on input "checkbox" at bounding box center [169, 296] width 6 height 6
checkbox input "true"
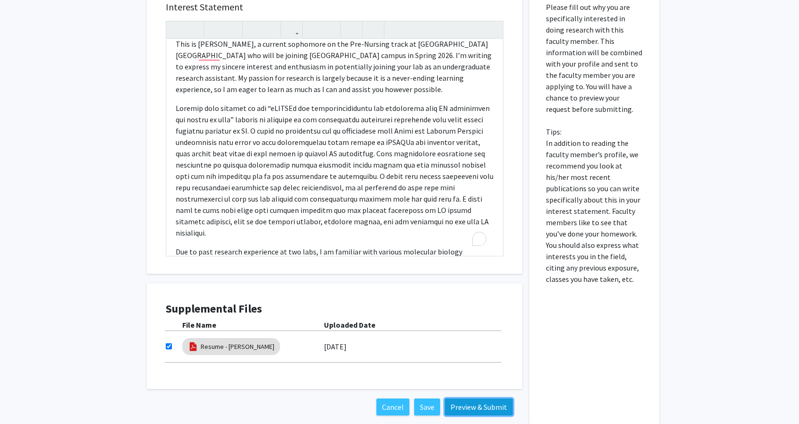
click at [474, 404] on button "Preview & Submit" at bounding box center [479, 407] width 68 height 17
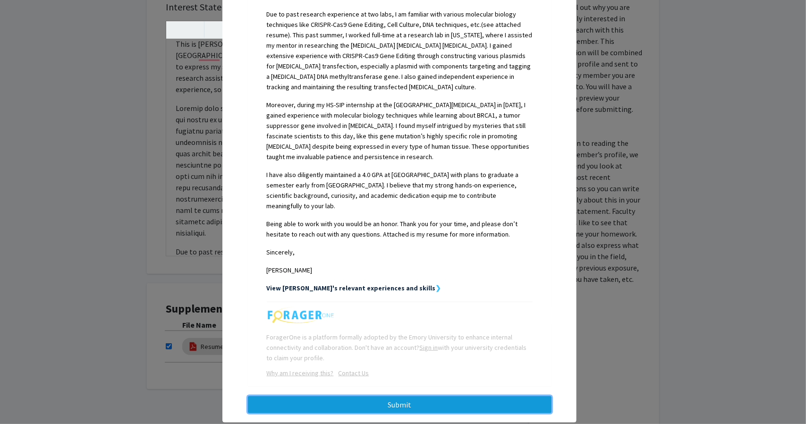
click at [434, 396] on button "Submit" at bounding box center [400, 404] width 304 height 17
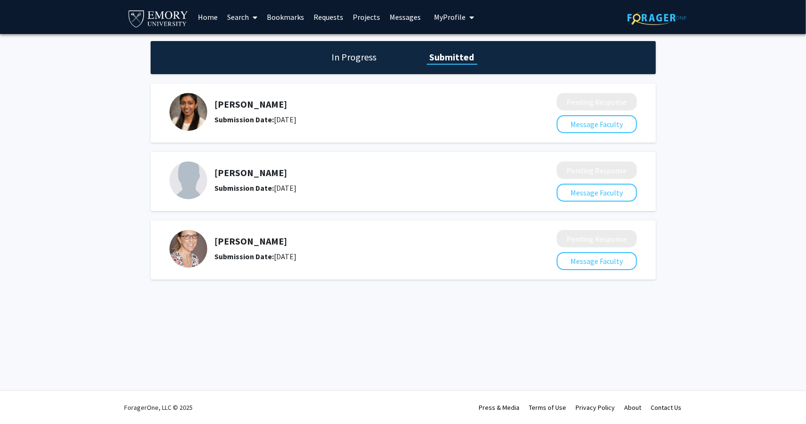
click at [302, 17] on link "Bookmarks" at bounding box center [285, 16] width 47 height 33
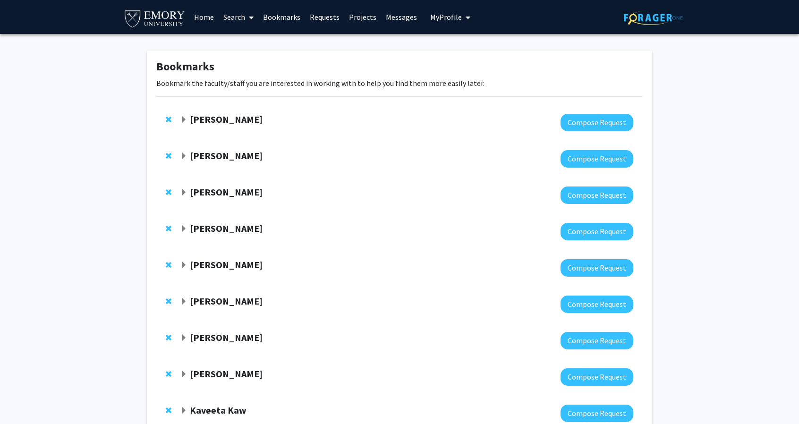
click at [238, 9] on link "Search" at bounding box center [239, 16] width 40 height 33
click at [256, 39] on span "Faculty/Staff" at bounding box center [253, 43] width 69 height 19
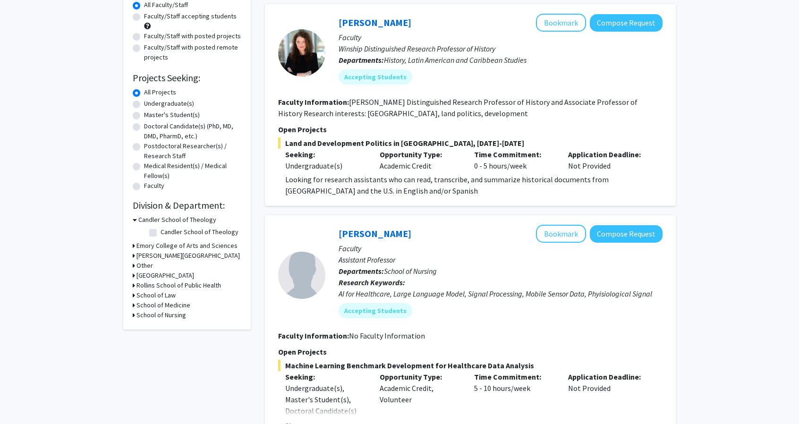
click at [174, 316] on h3 "School of Nursing" at bounding box center [161, 315] width 50 height 10
click at [161, 330] on label "School of Nursing" at bounding box center [186, 328] width 50 height 10
click at [161, 329] on input "School of Nursing" at bounding box center [164, 326] width 6 height 6
checkbox input "true"
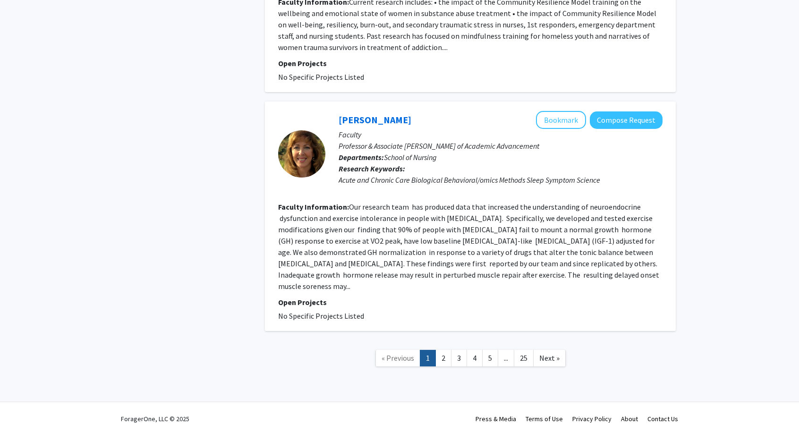
click at [421, 276] on section "Faculty Information: Our research team has produced data that increased the und…" at bounding box center [470, 246] width 384 height 91
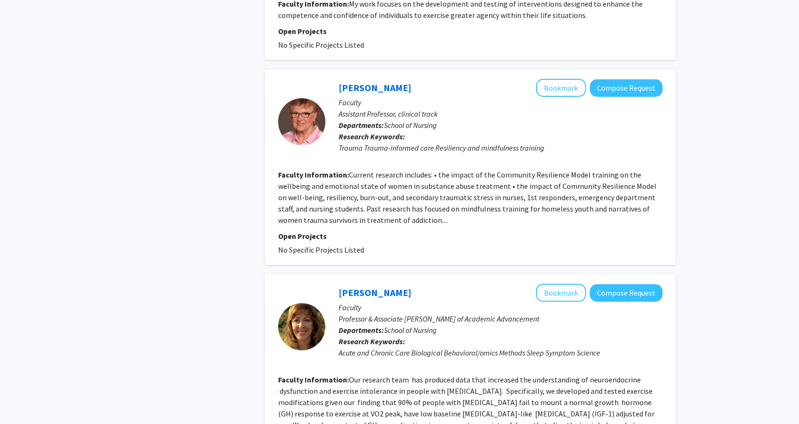
scroll to position [1909, 0]
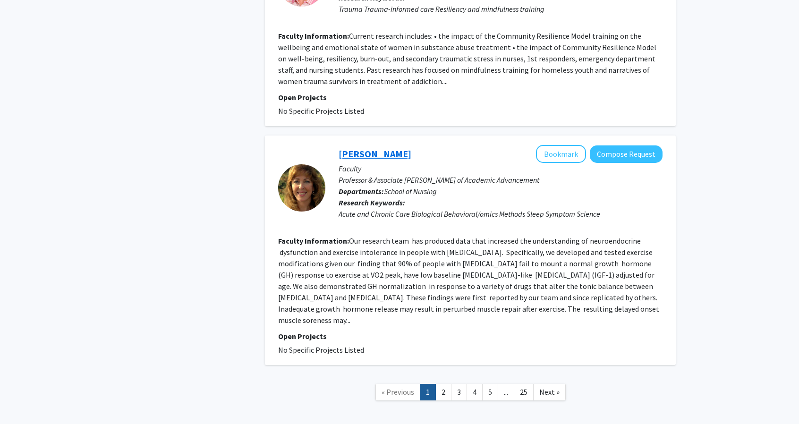
click at [370, 148] on link "[PERSON_NAME]" at bounding box center [375, 154] width 73 height 12
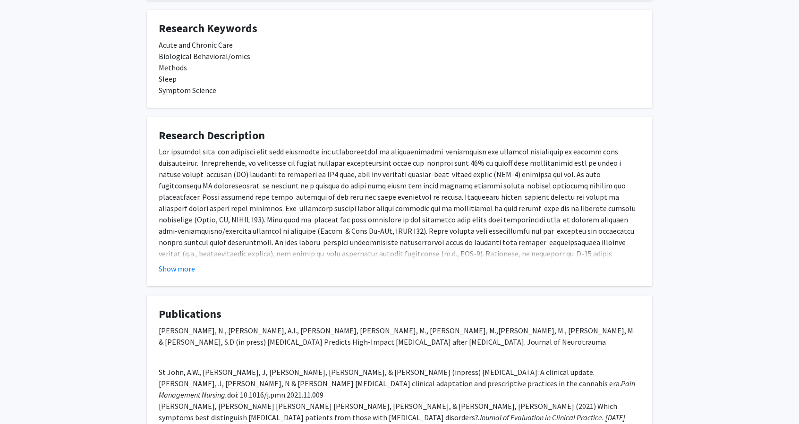
scroll to position [332, 0]
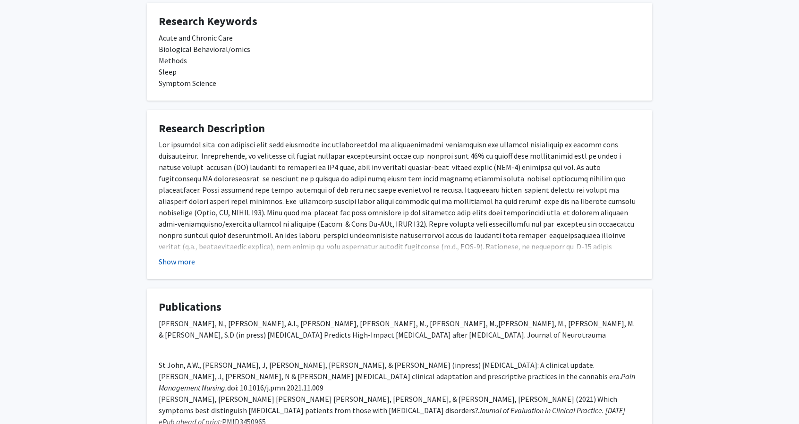
click at [184, 262] on button "Show more" at bounding box center [177, 261] width 36 height 11
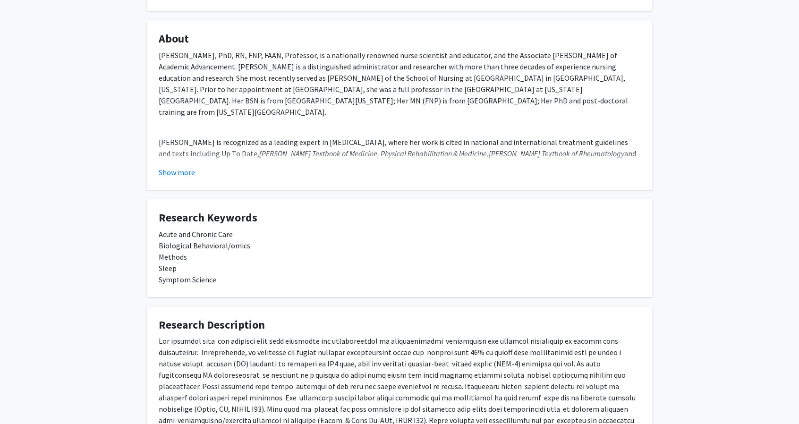
scroll to position [0, 0]
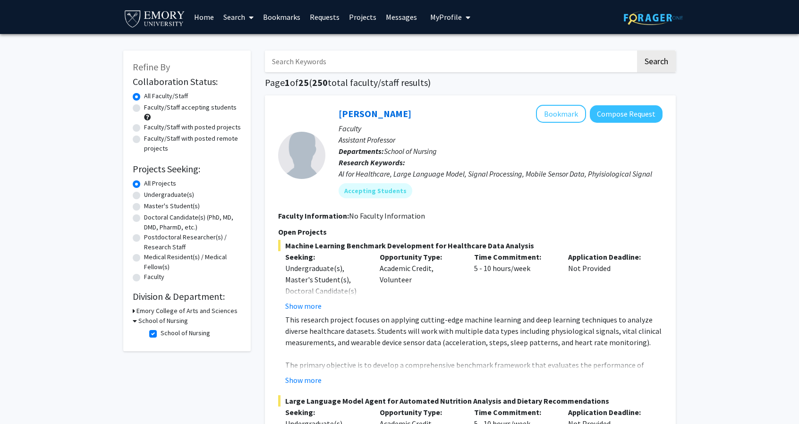
click at [180, 102] on div "All Faculty/Staff" at bounding box center [187, 96] width 109 height 11
click at [165, 103] on label "Faculty/Staff accepting students" at bounding box center [190, 107] width 93 height 10
click at [150, 103] on input "Faculty/Staff accepting students" at bounding box center [147, 105] width 6 height 6
radio input "true"
click at [161, 337] on label "School of Nursing" at bounding box center [186, 333] width 50 height 10
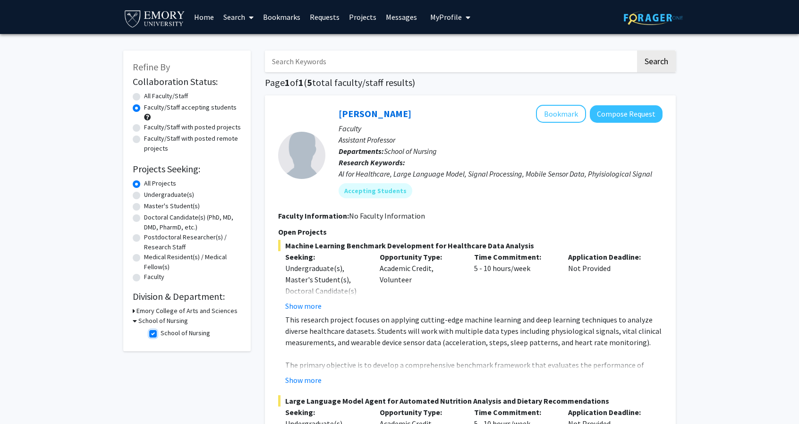
click at [161, 334] on input "School of Nursing" at bounding box center [164, 331] width 6 height 6
checkbox input "false"
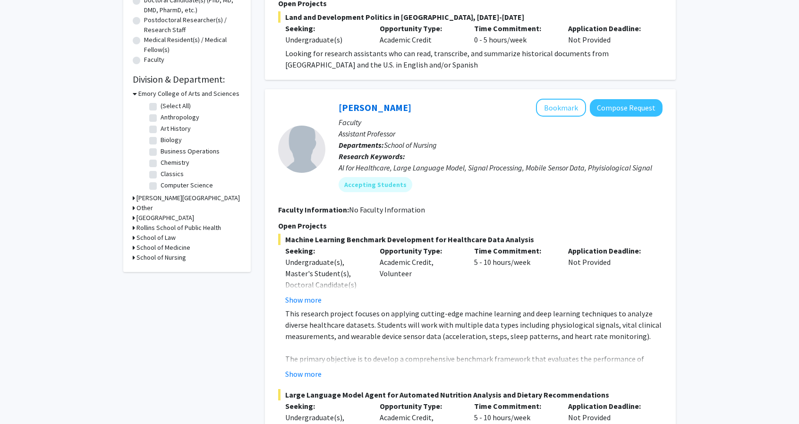
scroll to position [221, 0]
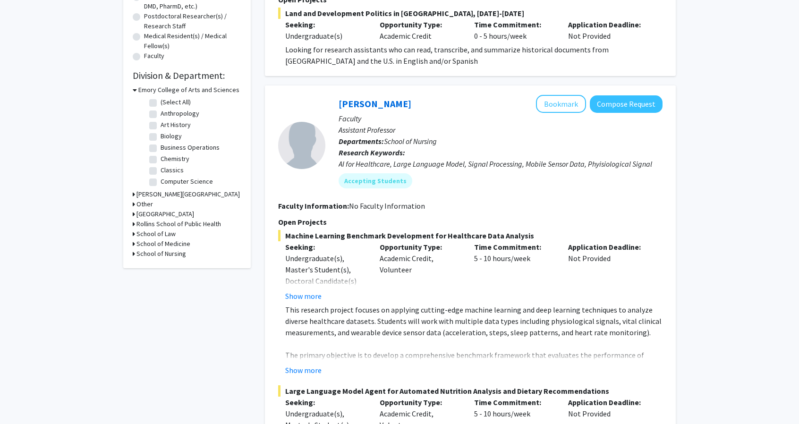
click at [138, 206] on h3 "Other" at bounding box center [144, 204] width 17 height 10
click at [161, 215] on label "Other" at bounding box center [169, 217] width 17 height 10
click at [161, 215] on input "Other" at bounding box center [164, 215] width 6 height 6
checkbox input "true"
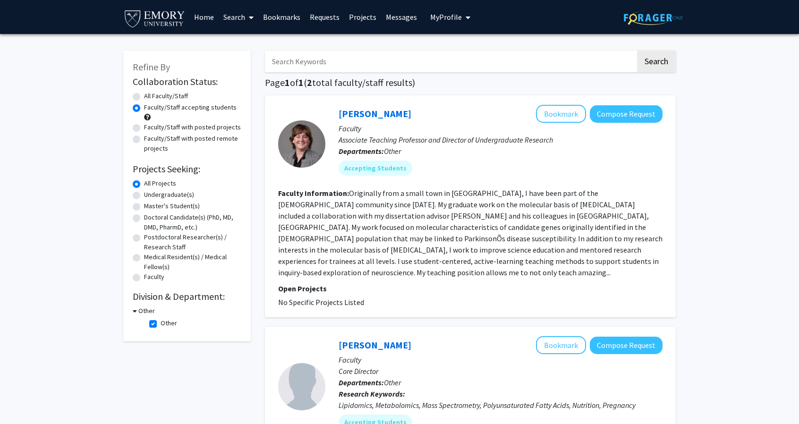
scroll to position [229, 0]
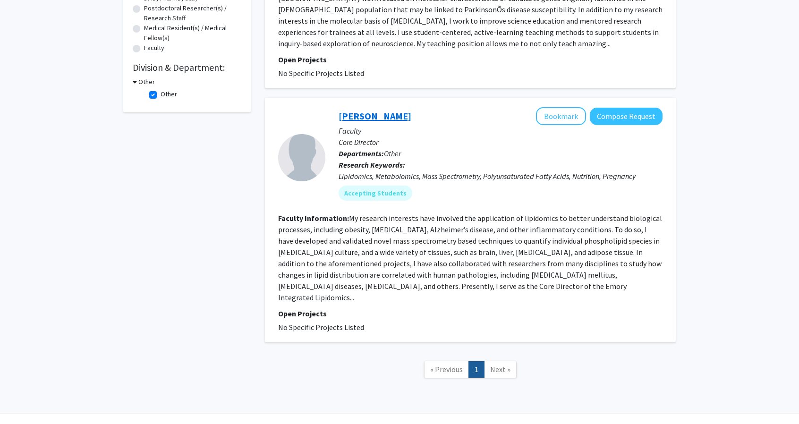
click at [402, 110] on link "[PERSON_NAME]" at bounding box center [375, 116] width 73 height 12
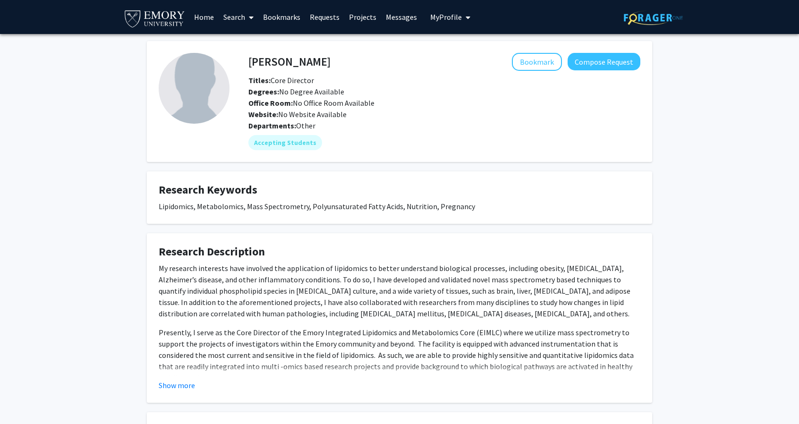
scroll to position [117, 0]
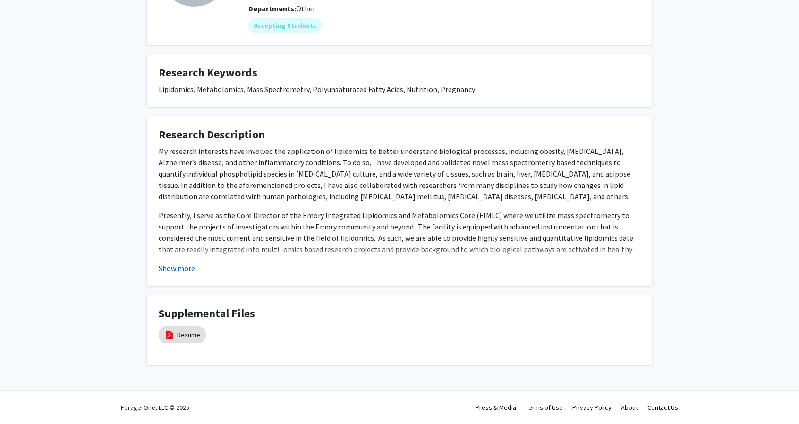
click at [182, 270] on button "Show more" at bounding box center [177, 268] width 36 height 11
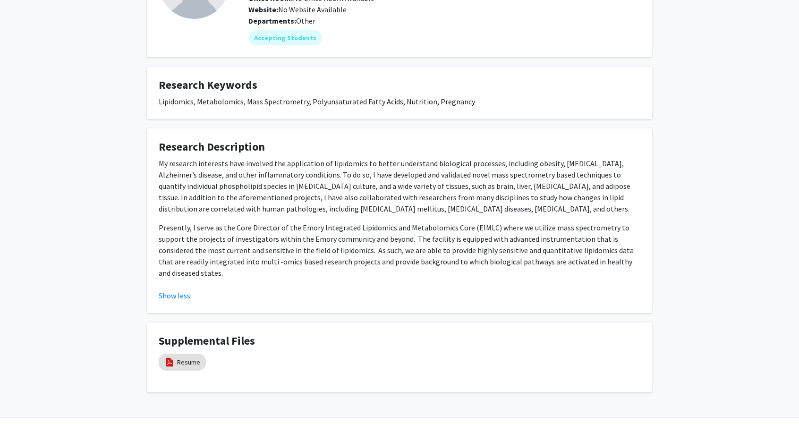
scroll to position [0, 0]
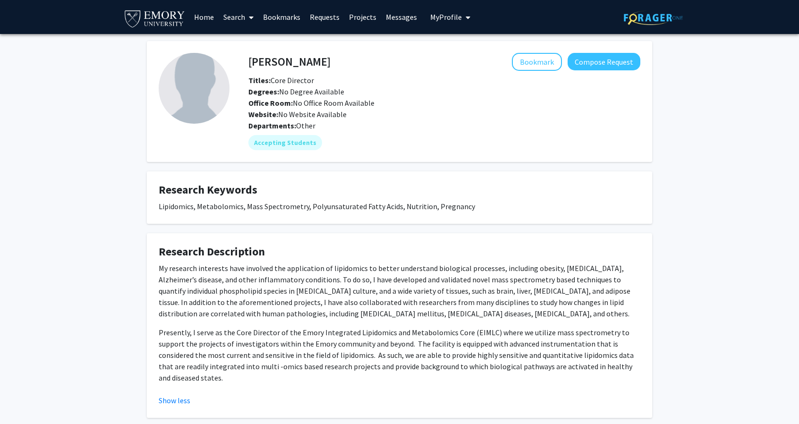
click at [243, 265] on p "My research interests have involved the application of lipidomics to better und…" at bounding box center [400, 291] width 482 height 57
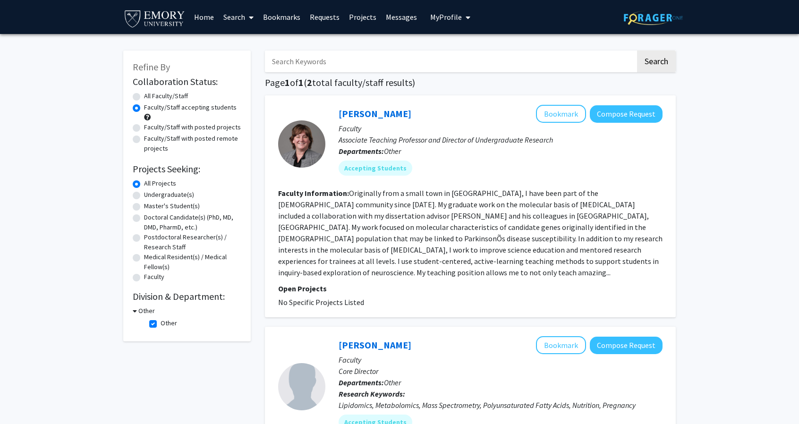
click at [278, 19] on link "Bookmarks" at bounding box center [281, 16] width 47 height 33
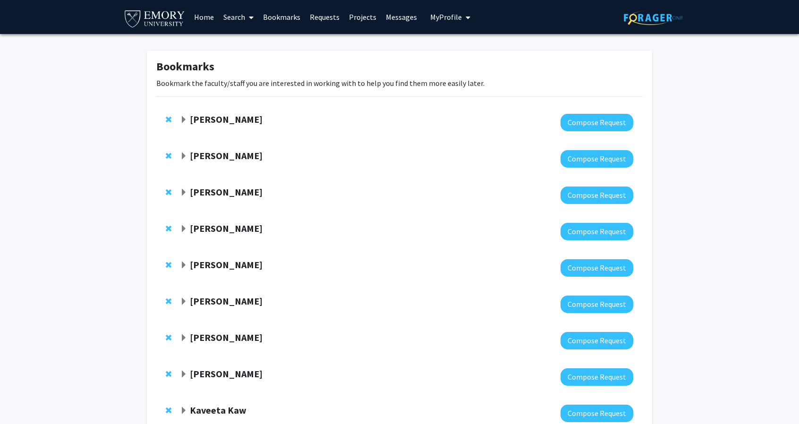
click at [241, 121] on strong "[PERSON_NAME]" at bounding box center [226, 119] width 73 height 12
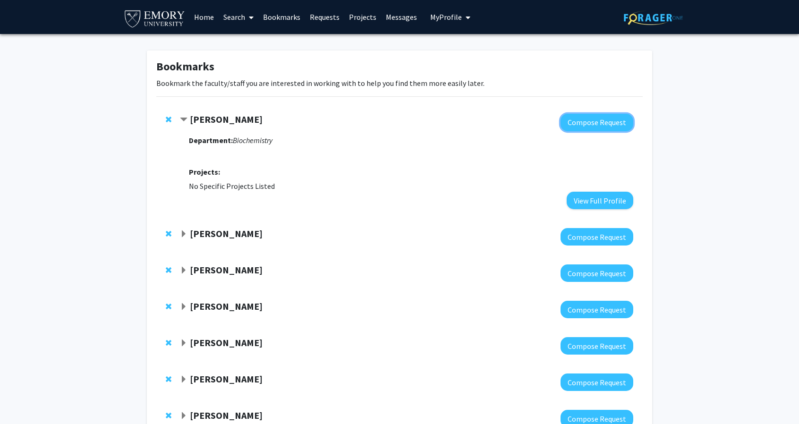
drag, startPoint x: 578, startPoint y: 119, endPoint x: 445, endPoint y: 135, distance: 133.7
click at [445, 135] on div "[PERSON_NAME] Compose Request Department: Biochemistry Projects: No Specific Pr…" at bounding box center [406, 161] width 453 height 95
click at [445, 135] on div "Department: Biochemistry Projects: No Specific Projects Listed View Full Profile" at bounding box center [411, 170] width 444 height 78
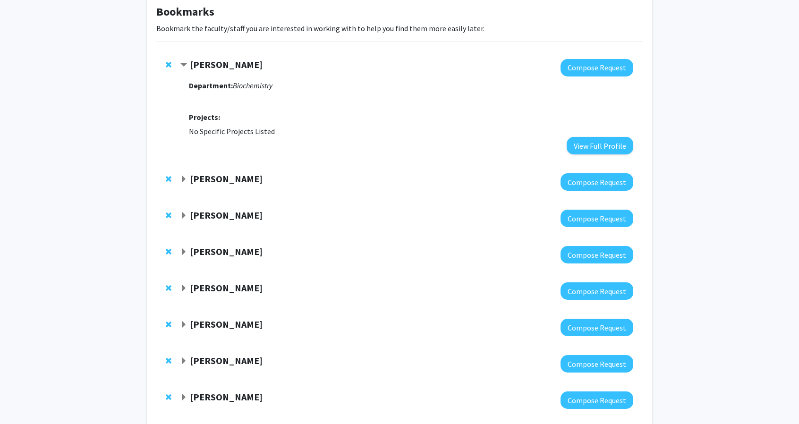
scroll to position [53, 0]
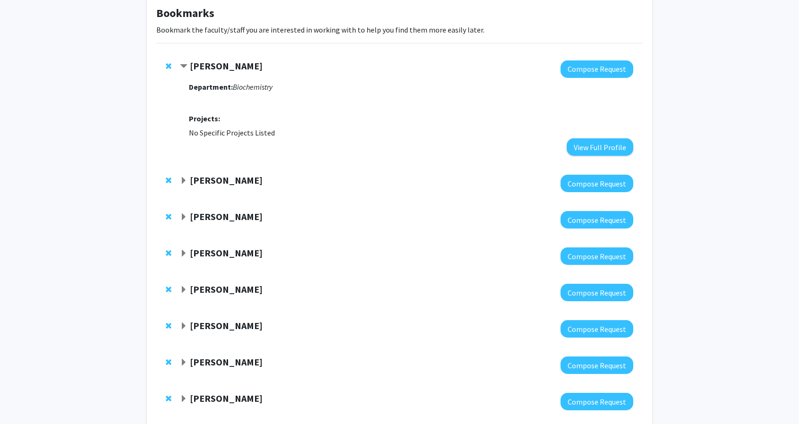
click at [207, 220] on strong "[PERSON_NAME]" at bounding box center [226, 217] width 73 height 12
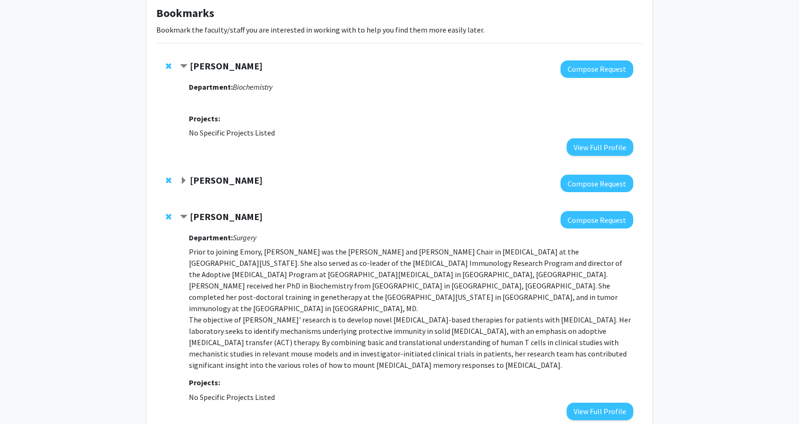
click at [207, 220] on strong "[PERSON_NAME]" at bounding box center [226, 217] width 73 height 12
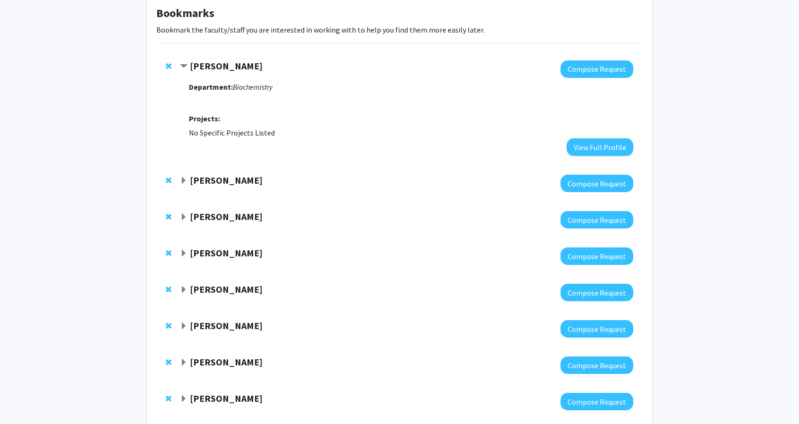
click at [207, 220] on strong "[PERSON_NAME]" at bounding box center [226, 217] width 73 height 12
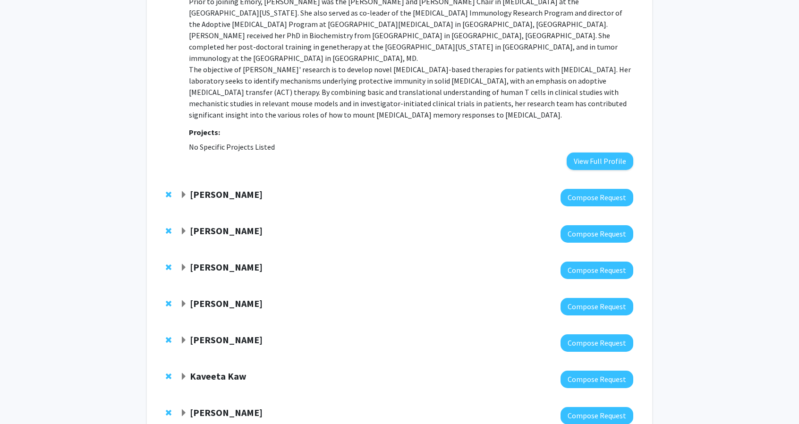
scroll to position [305, 0]
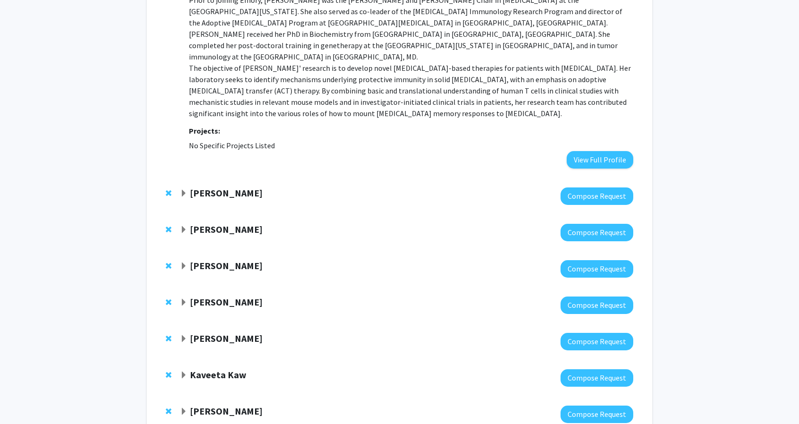
click at [232, 223] on strong "[PERSON_NAME]" at bounding box center [226, 229] width 73 height 12
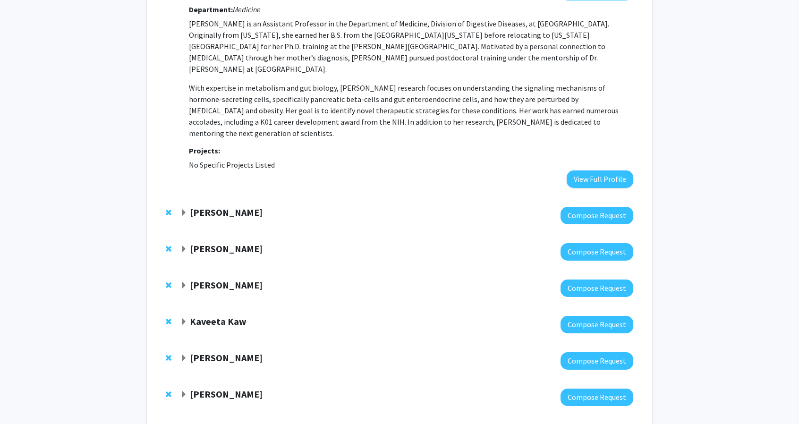
scroll to position [528, 0]
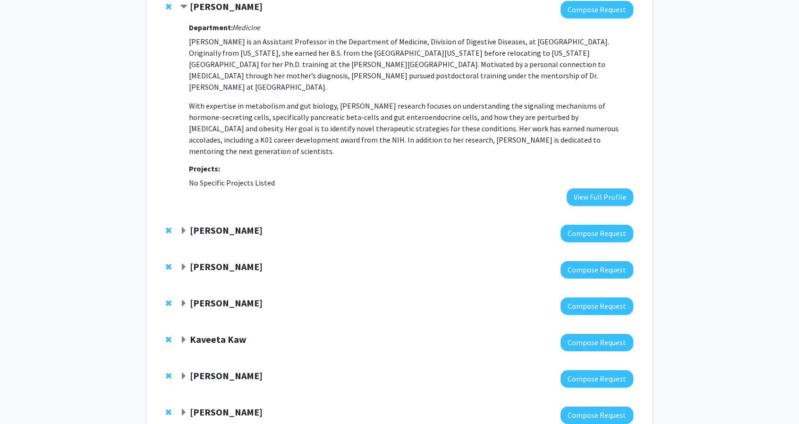
click at [216, 261] on div "[PERSON_NAME]" at bounding box center [282, 267] width 204 height 12
click at [210, 261] on strong "[PERSON_NAME]" at bounding box center [226, 267] width 73 height 12
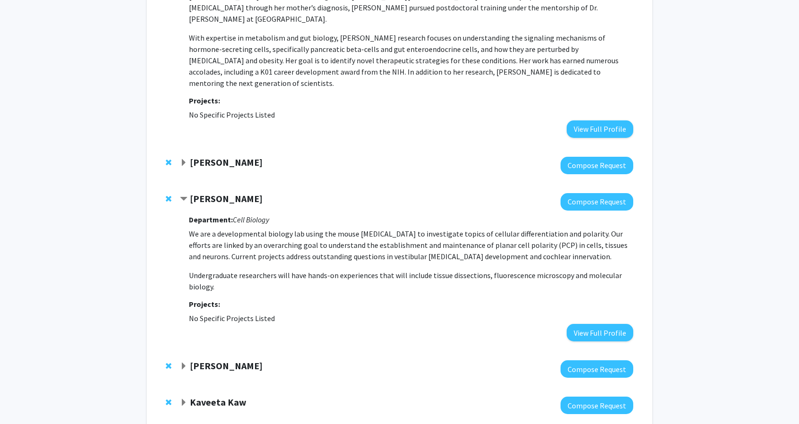
scroll to position [780, 0]
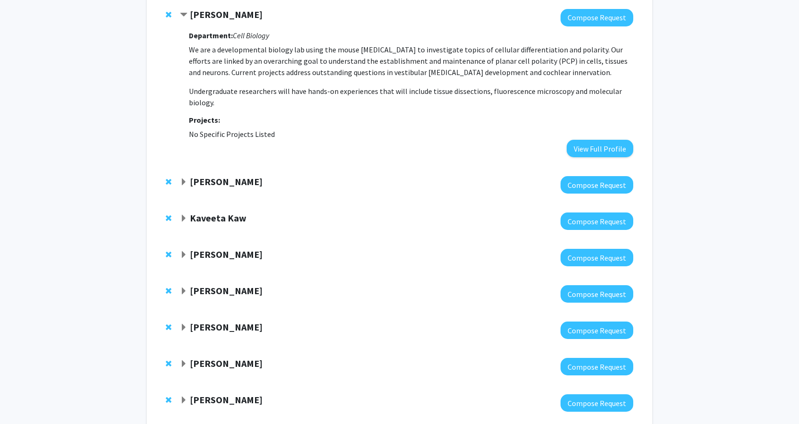
click at [232, 176] on strong "[PERSON_NAME]" at bounding box center [226, 182] width 73 height 12
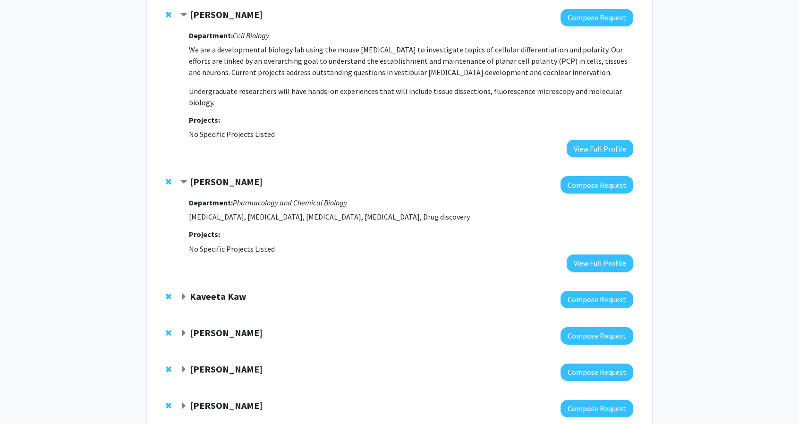
click at [232, 176] on strong "[PERSON_NAME]" at bounding box center [226, 182] width 73 height 12
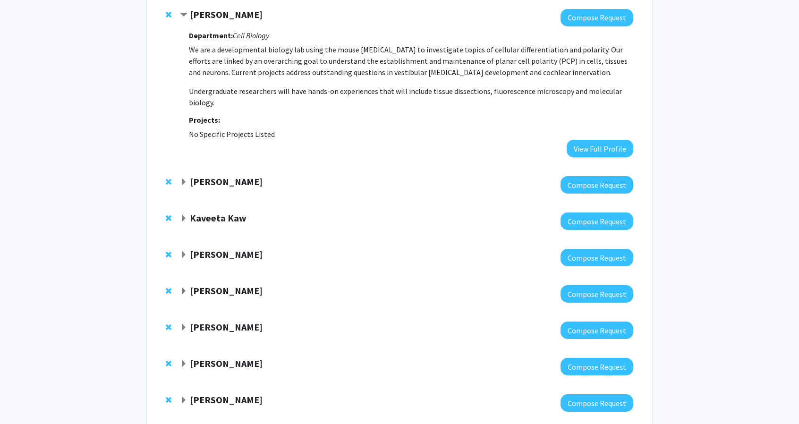
click at [217, 212] on strong "Kaveeta Kaw" at bounding box center [218, 218] width 57 height 12
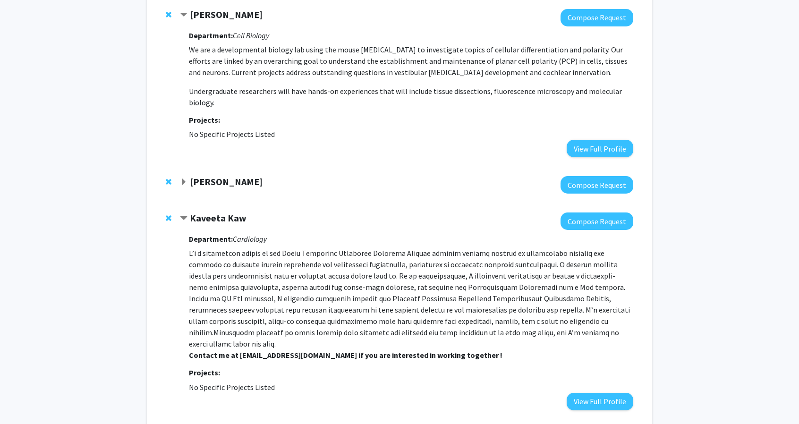
click at [216, 212] on strong "Kaveeta Kaw" at bounding box center [218, 218] width 57 height 12
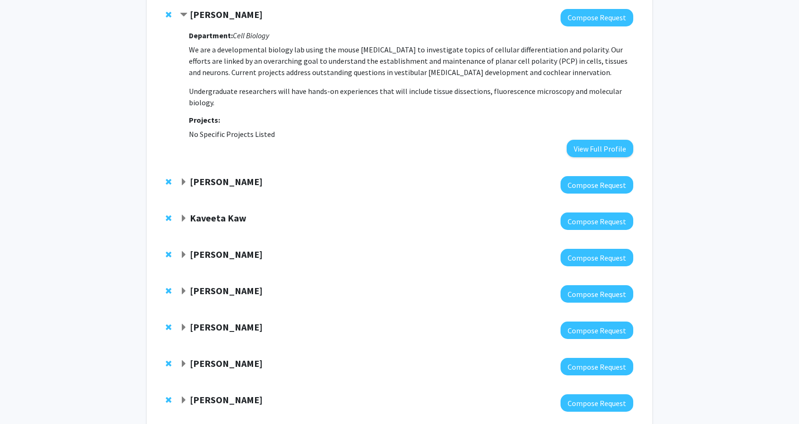
click at [223, 248] on strong "[PERSON_NAME]" at bounding box center [226, 254] width 73 height 12
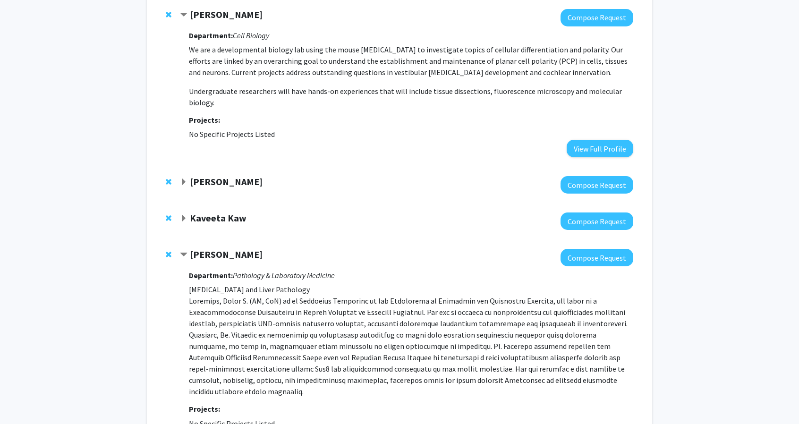
click at [223, 248] on strong "[PERSON_NAME]" at bounding box center [226, 254] width 73 height 12
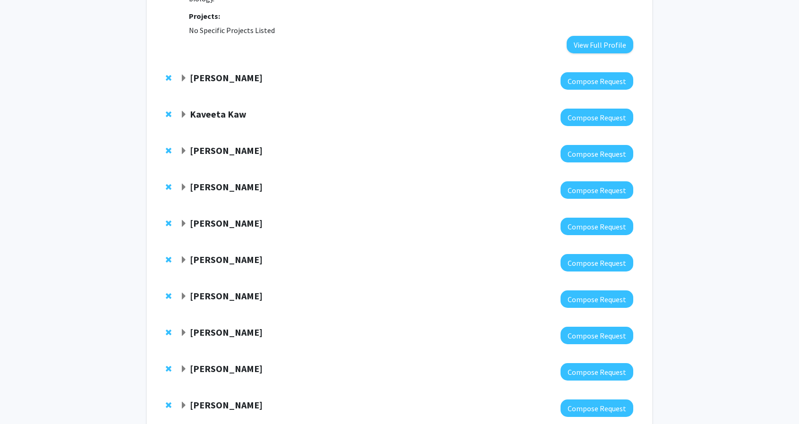
scroll to position [885, 0]
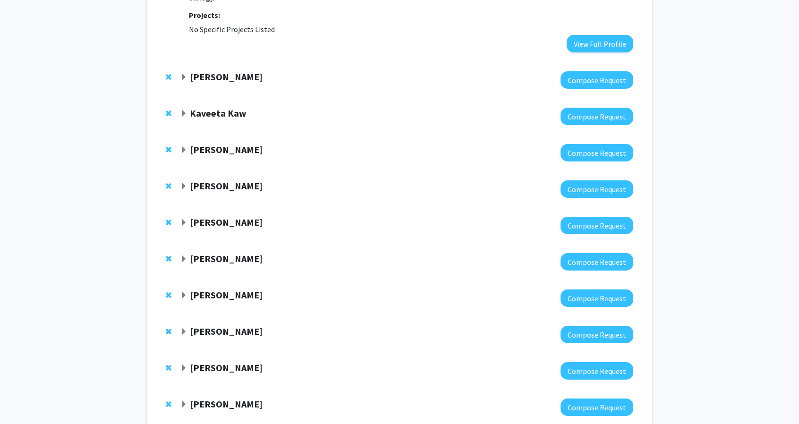
click at [224, 180] on strong "[PERSON_NAME]" at bounding box center [226, 186] width 73 height 12
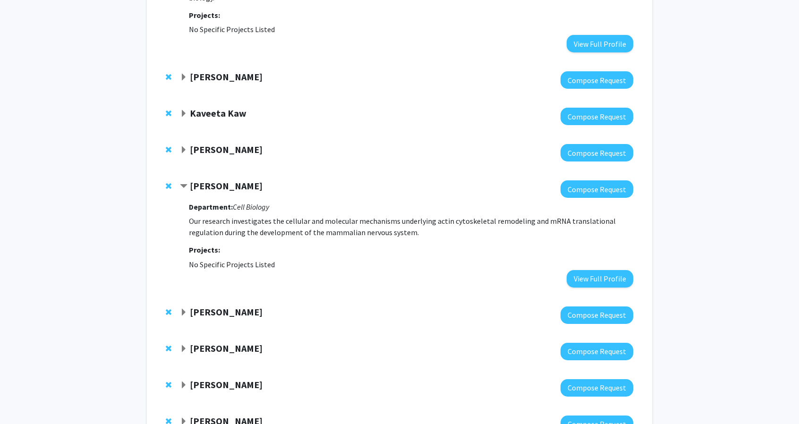
click at [224, 180] on strong "[PERSON_NAME]" at bounding box center [226, 186] width 73 height 12
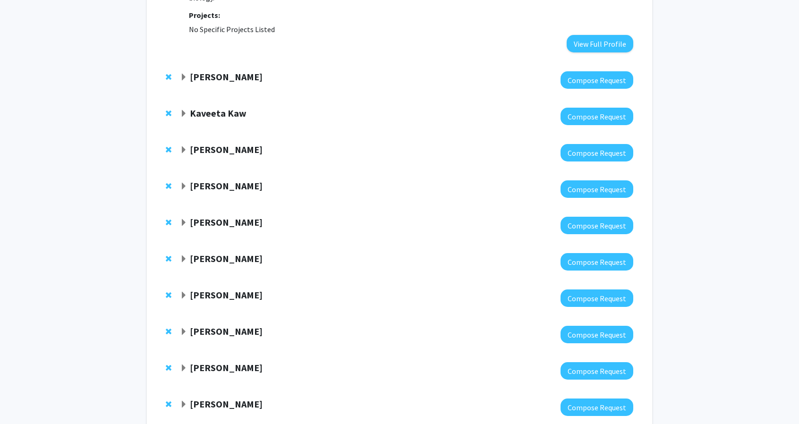
click at [229, 253] on strong "[PERSON_NAME]" at bounding box center [226, 259] width 73 height 12
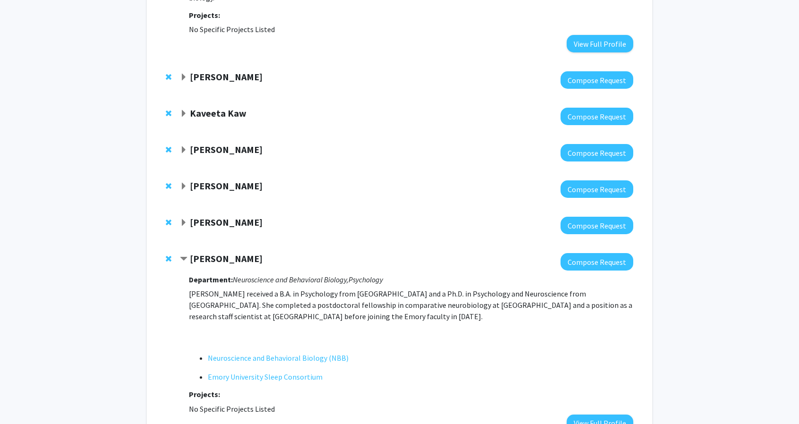
click at [229, 253] on strong "[PERSON_NAME]" at bounding box center [226, 259] width 73 height 12
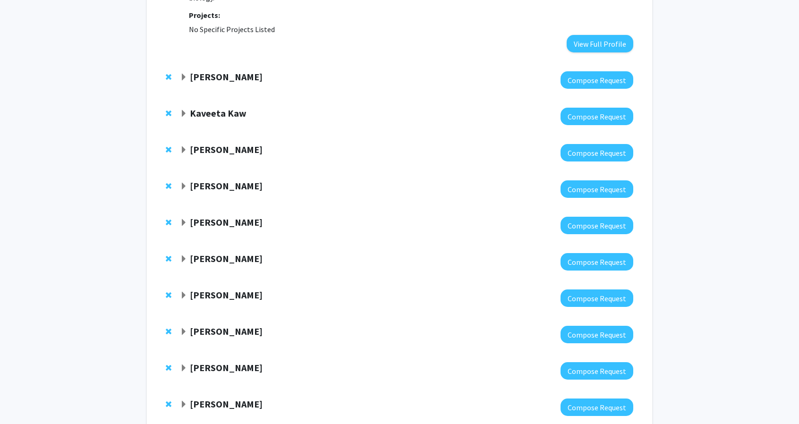
click at [225, 289] on strong "[PERSON_NAME]" at bounding box center [226, 295] width 73 height 12
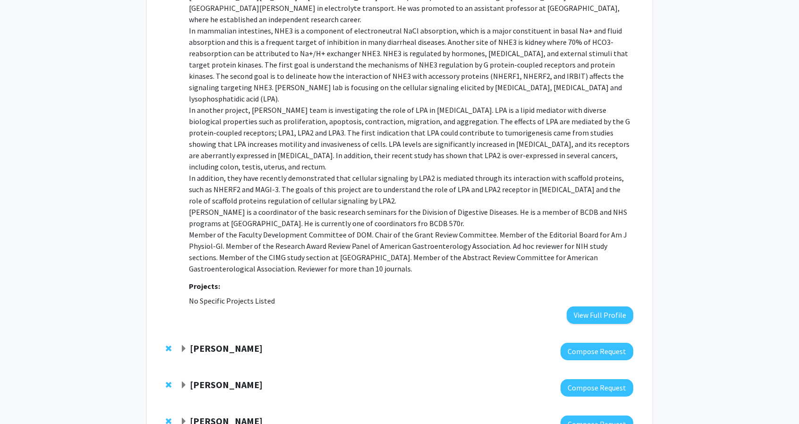
scroll to position [1234, 0]
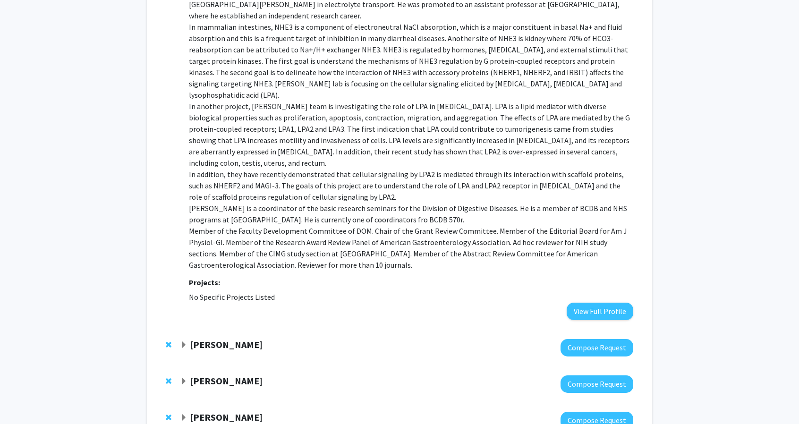
click at [228, 339] on div at bounding box center [406, 347] width 453 height 17
click at [237, 339] on strong "[PERSON_NAME]" at bounding box center [226, 345] width 73 height 12
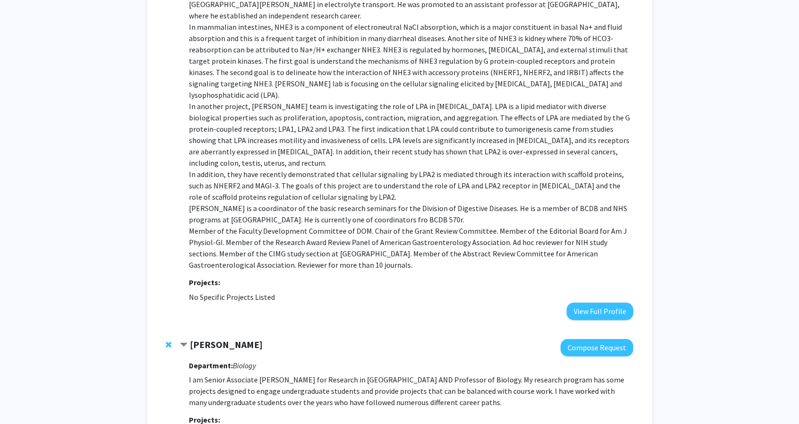
scroll to position [1339, 0]
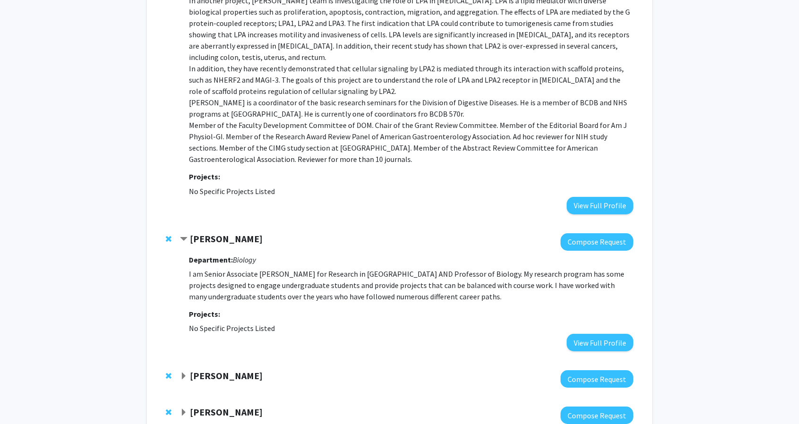
click at [238, 370] on strong "[PERSON_NAME]" at bounding box center [226, 376] width 73 height 12
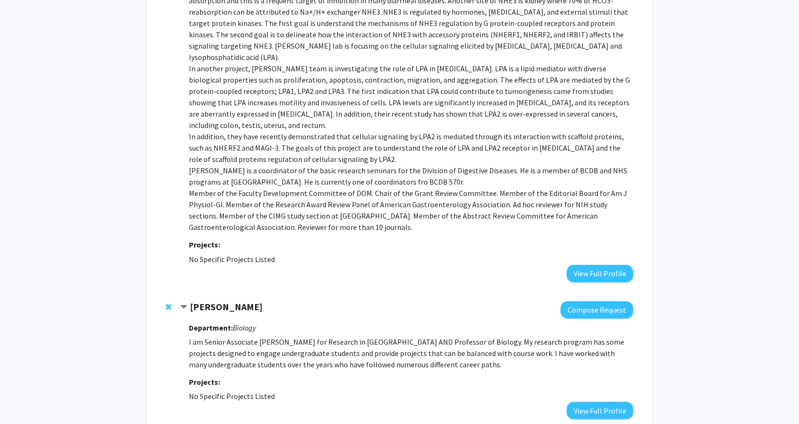
scroll to position [1222, 0]
